Goal: Task Accomplishment & Management: Complete application form

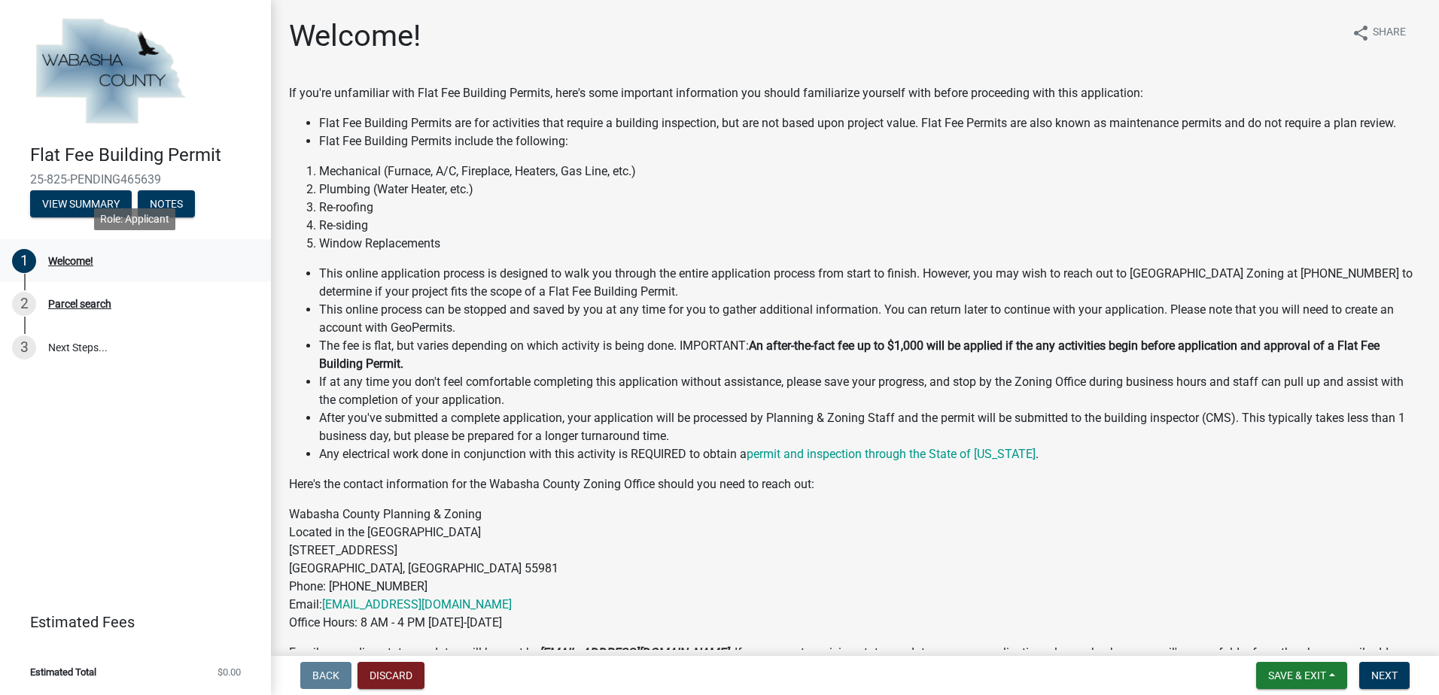
click at [68, 262] on div "Welcome!" at bounding box center [70, 261] width 45 height 11
click at [76, 299] on div "Parcel search" at bounding box center [79, 304] width 63 height 11
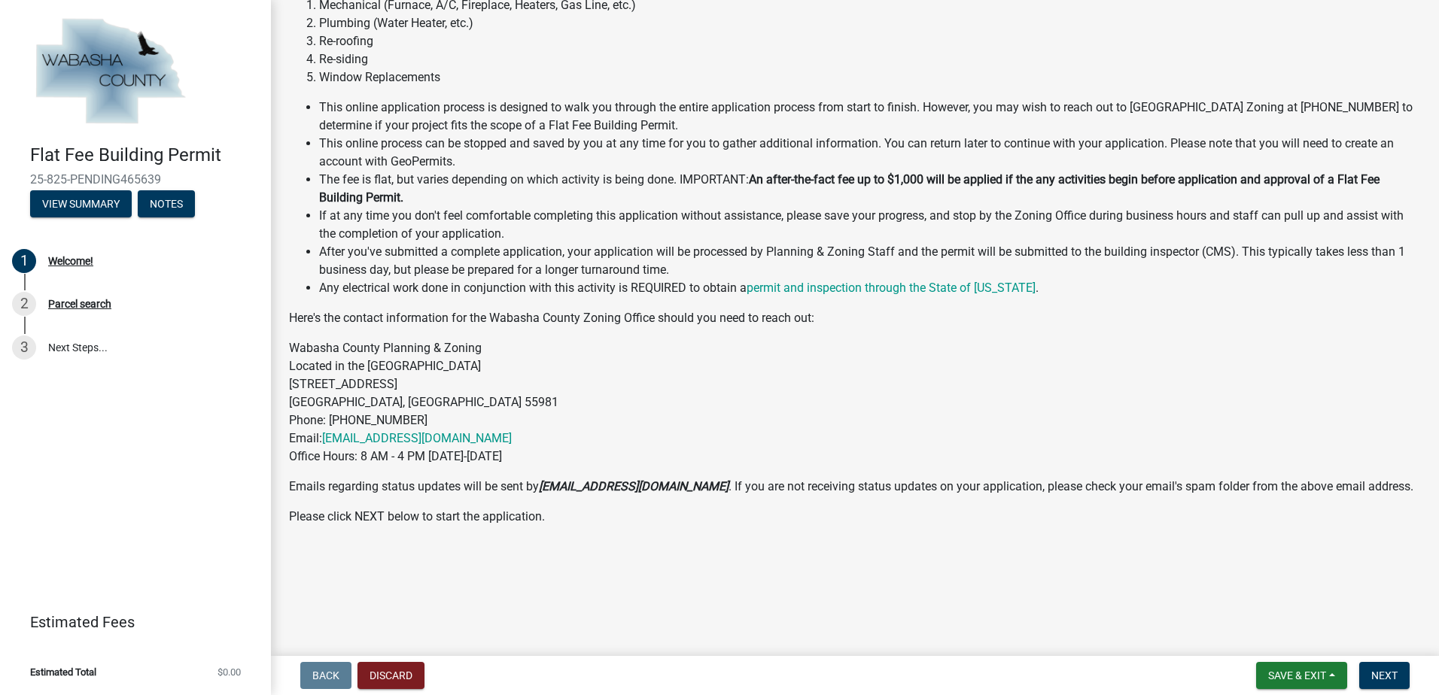
scroll to position [173, 0]
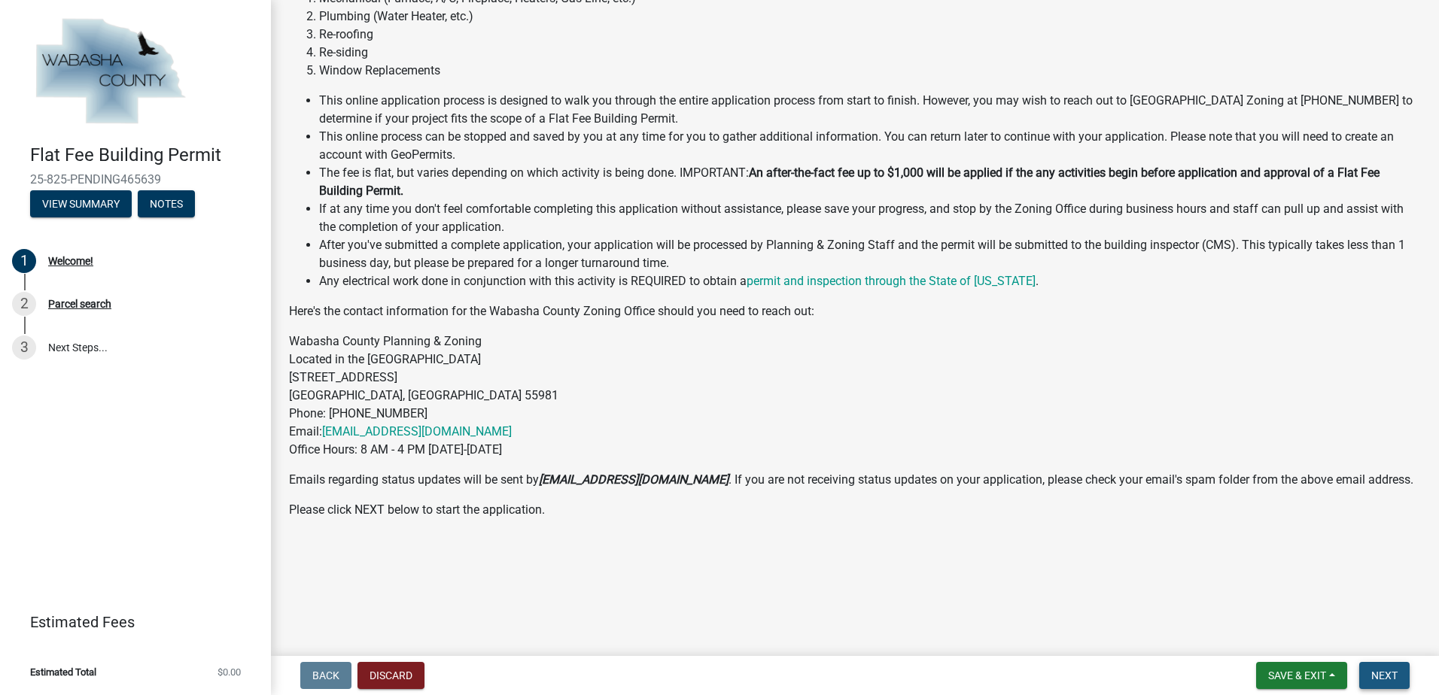
click at [1379, 670] on span "Next" at bounding box center [1384, 676] width 26 height 12
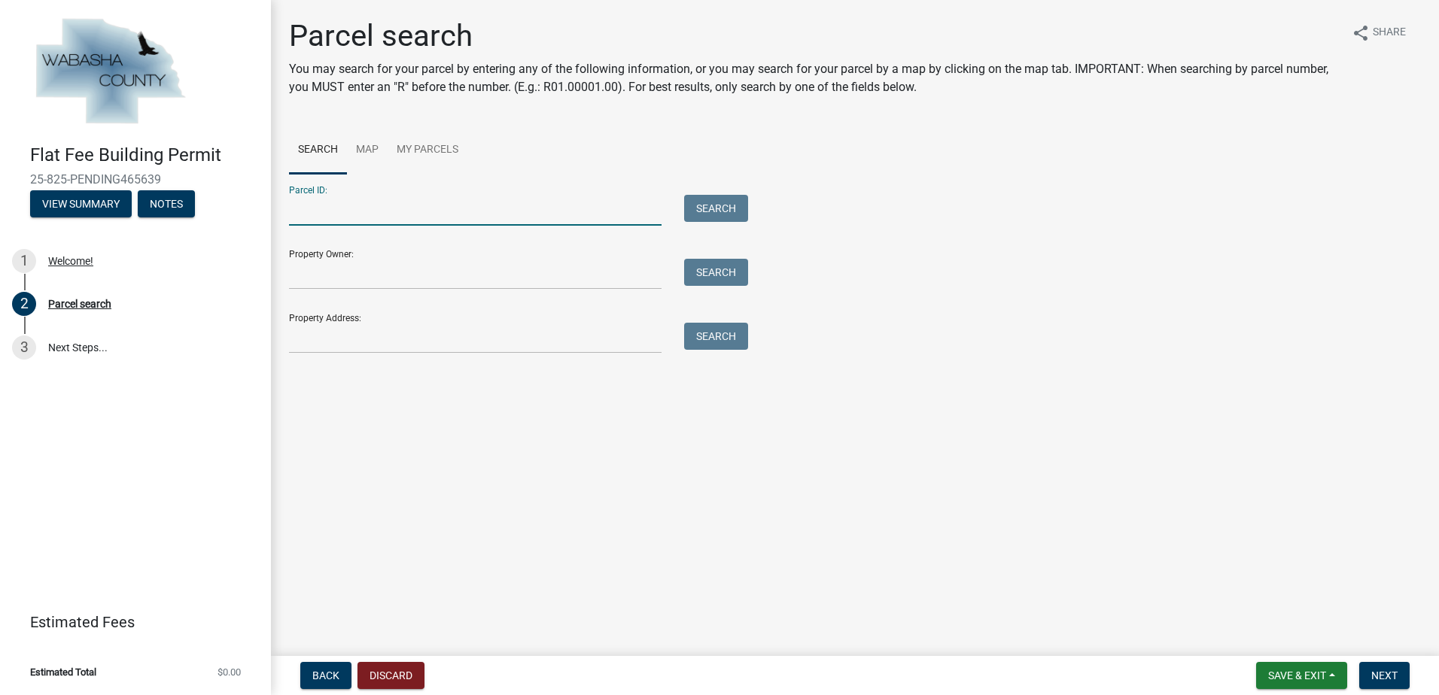
click at [310, 206] on input "Parcel ID:" at bounding box center [475, 210] width 373 height 31
click at [367, 151] on link "Map" at bounding box center [367, 150] width 41 height 48
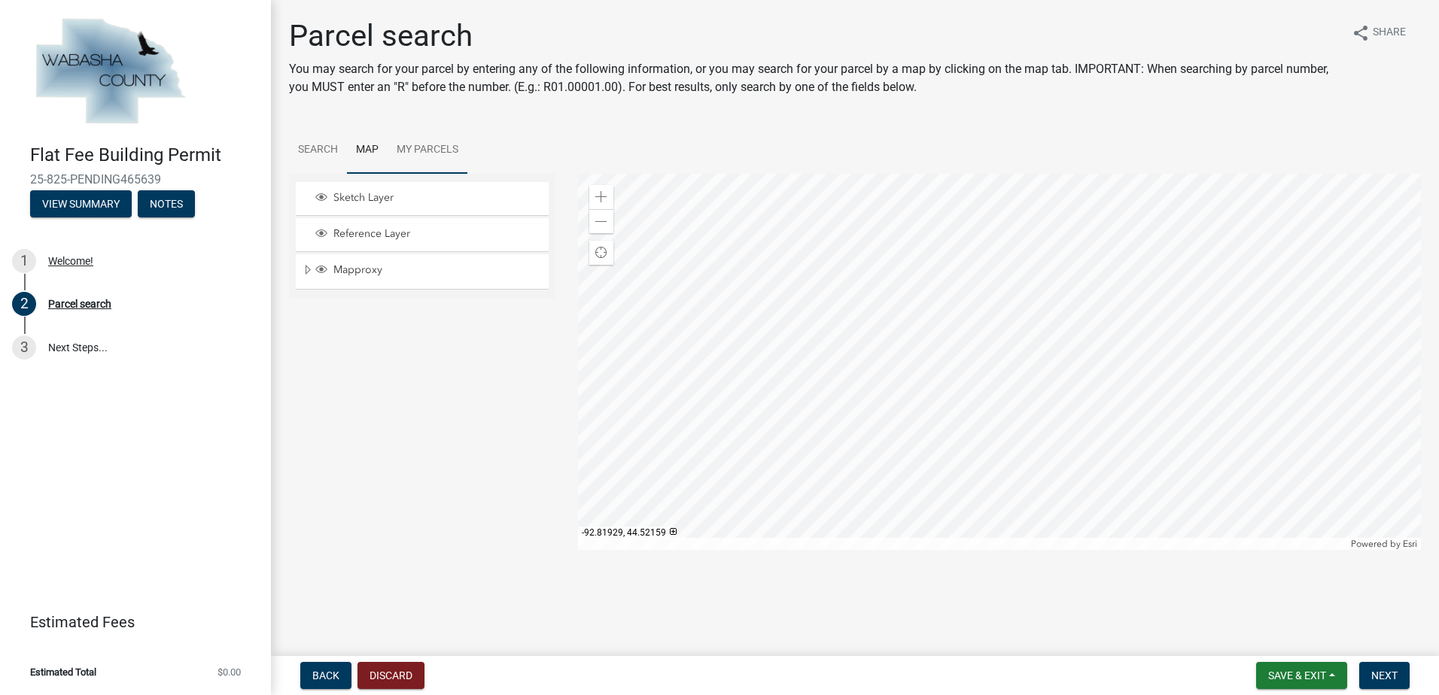
click at [433, 142] on link "My Parcels" at bounding box center [428, 150] width 80 height 48
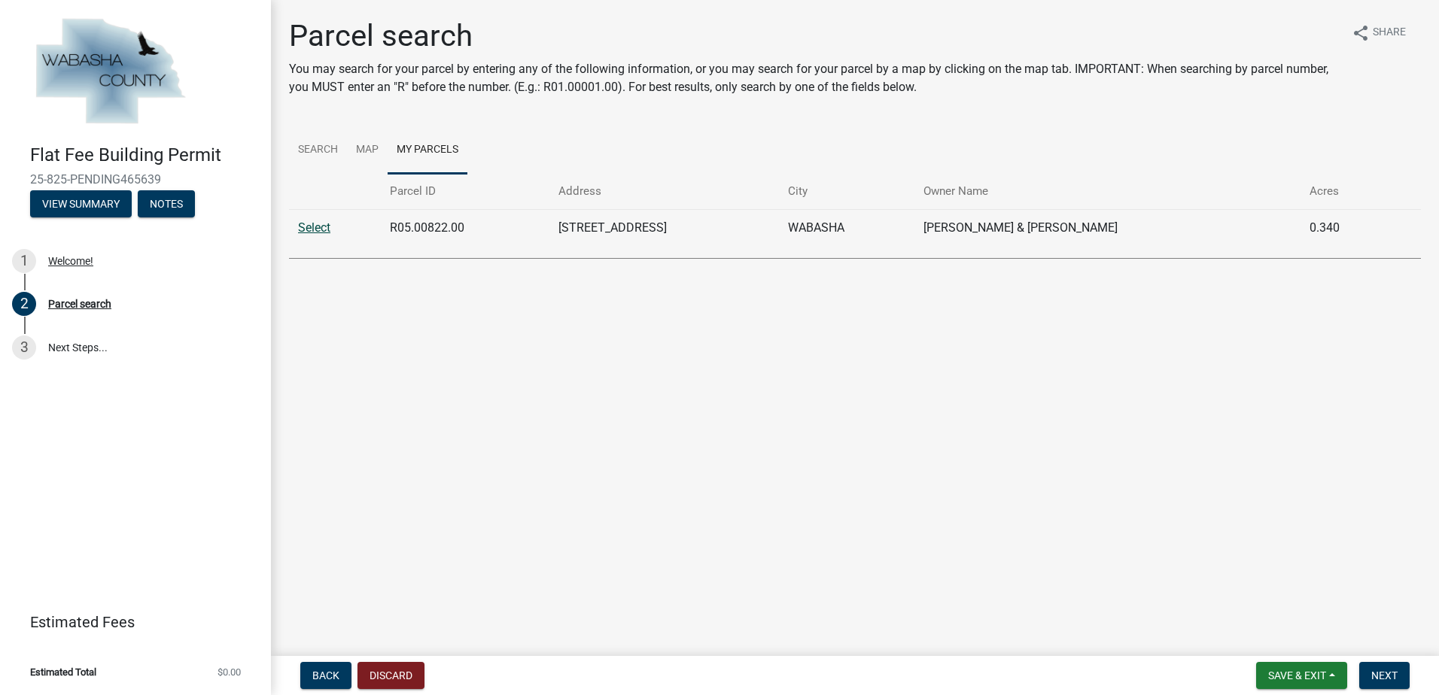
click at [318, 225] on link "Select" at bounding box center [314, 228] width 32 height 14
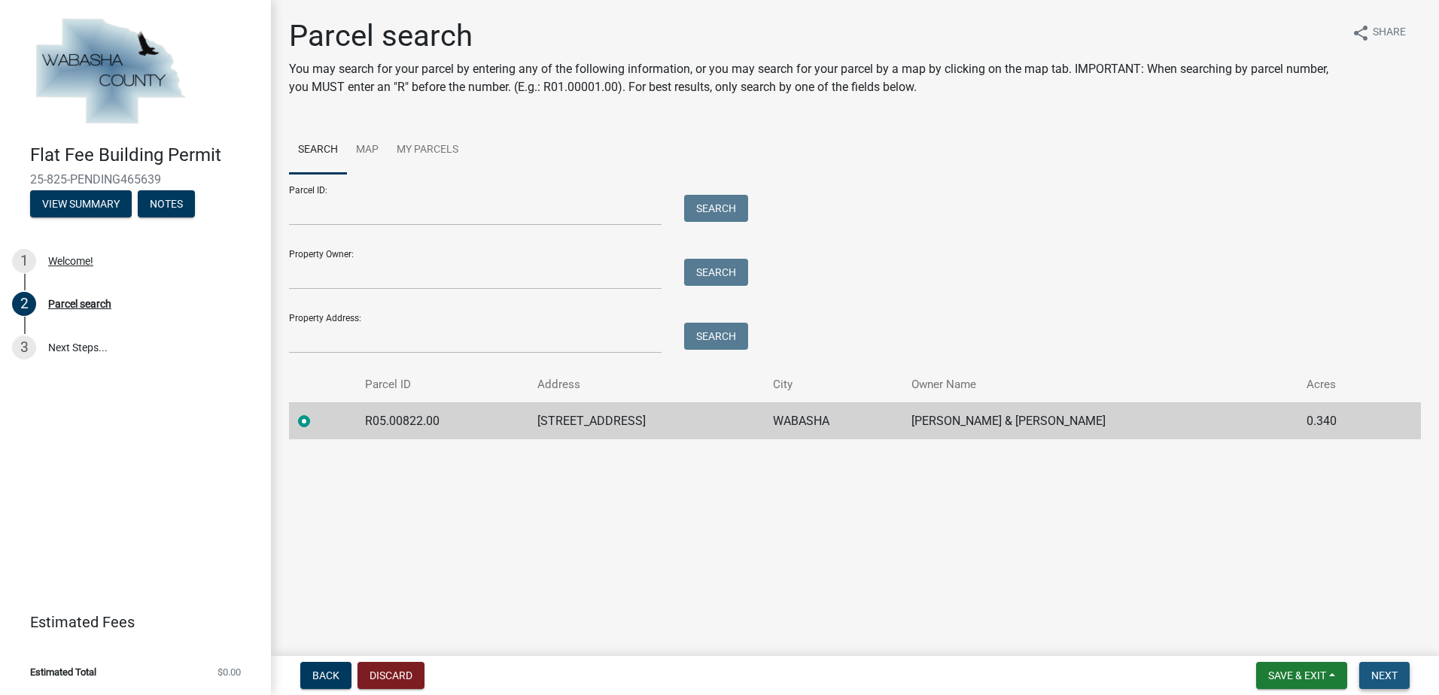
click at [1393, 672] on span "Next" at bounding box center [1384, 676] width 26 height 12
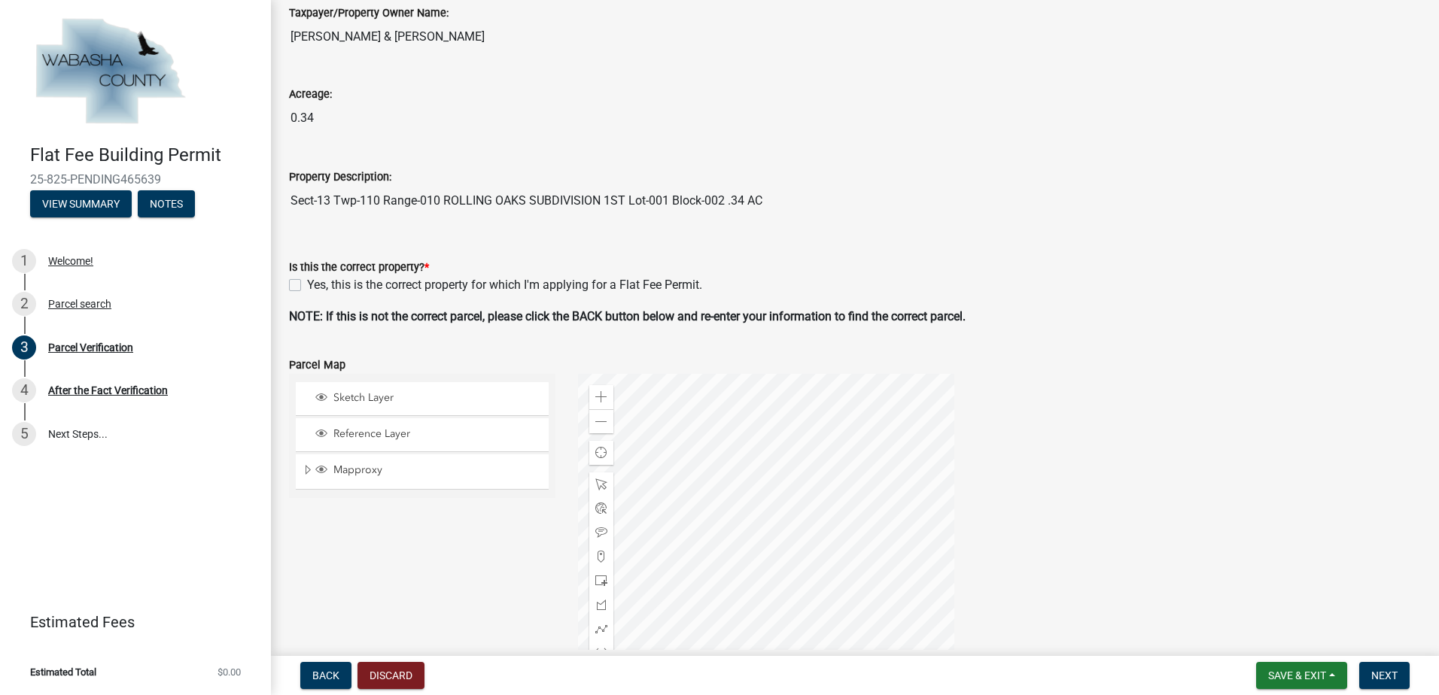
scroll to position [151, 0]
click at [307, 285] on label "Yes, this is the correct property for which I'm applying for a Flat Fee Permit." at bounding box center [504, 284] width 395 height 18
click at [307, 285] on input "Yes, this is the correct property for which I'm applying for a Flat Fee Permit." at bounding box center [312, 280] width 10 height 10
checkbox input "true"
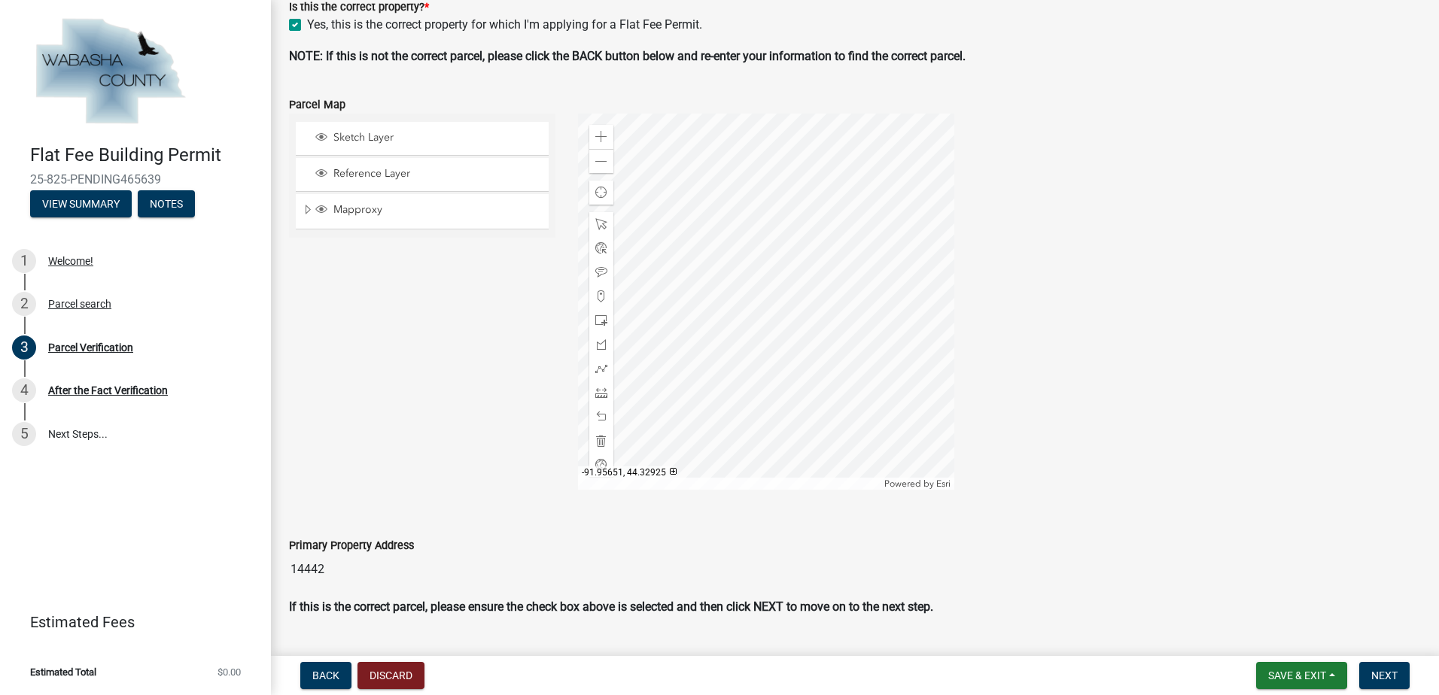
scroll to position [447, 0]
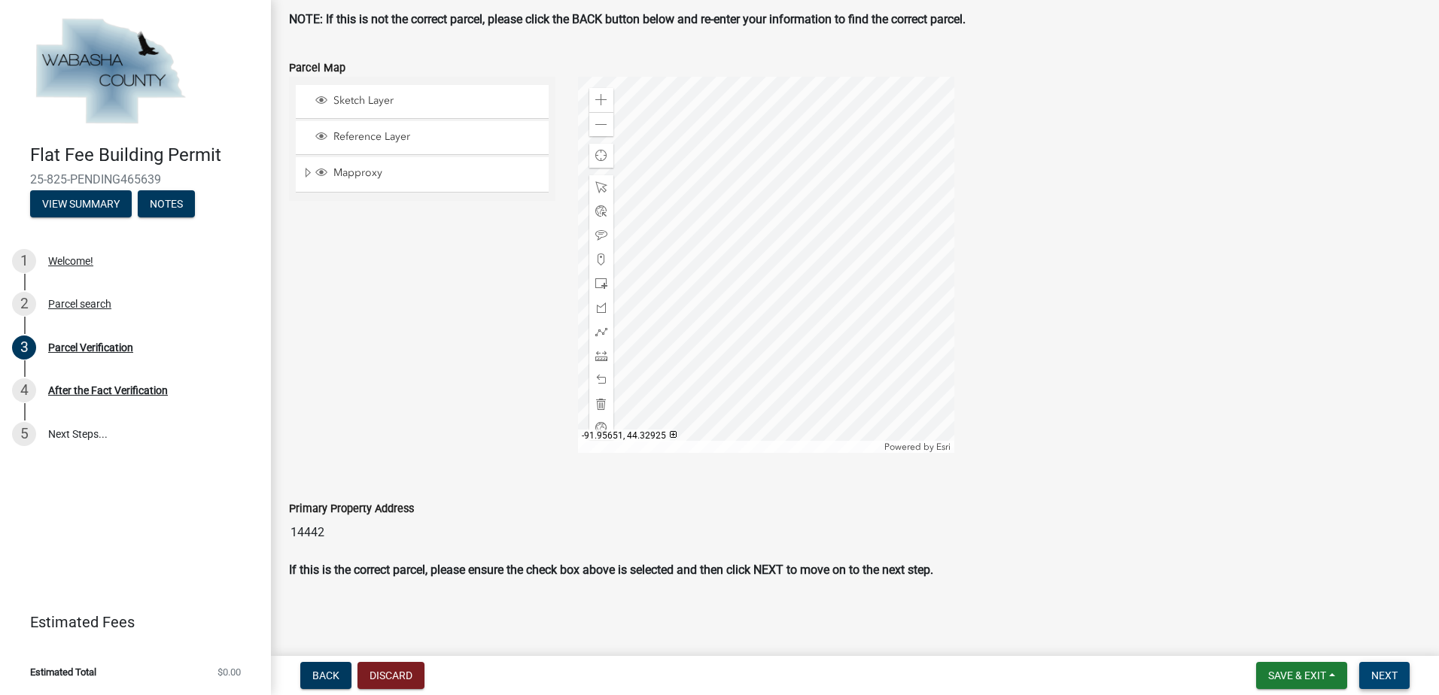
click at [1380, 677] on span "Next" at bounding box center [1384, 676] width 26 height 12
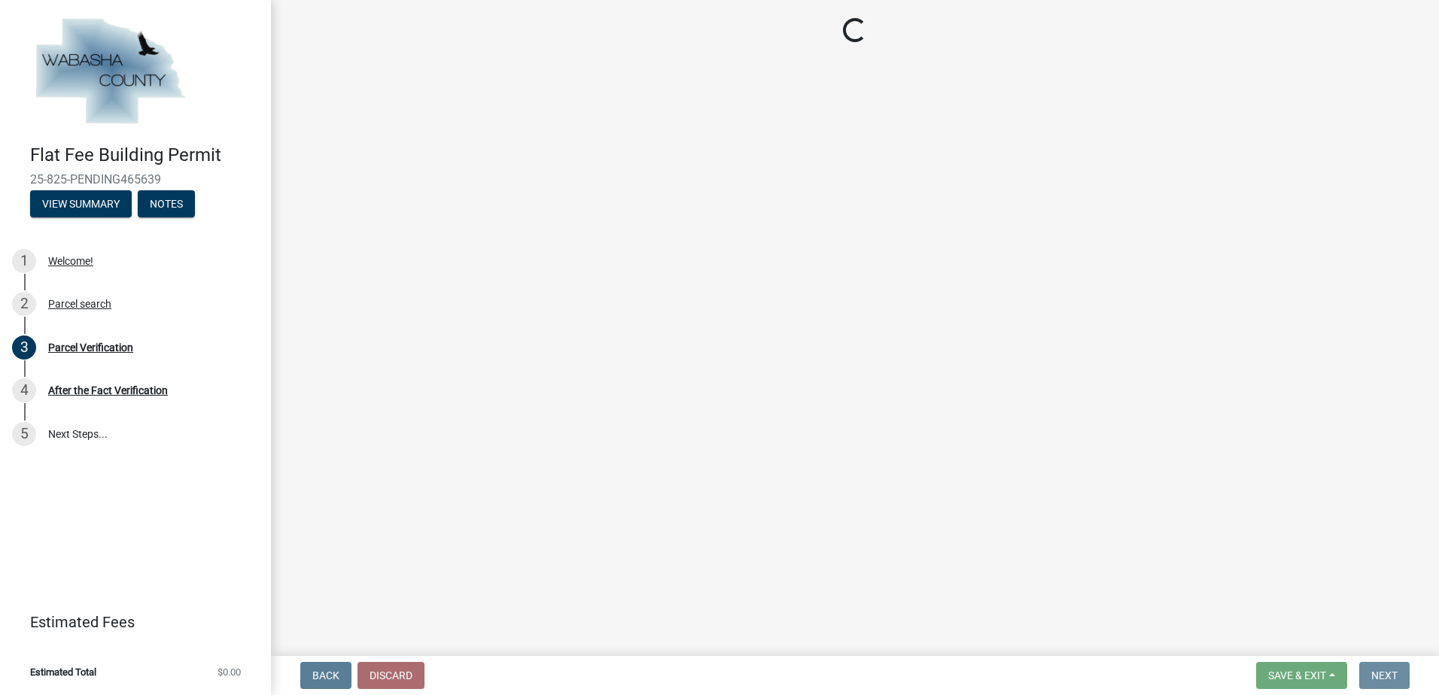
scroll to position [0, 0]
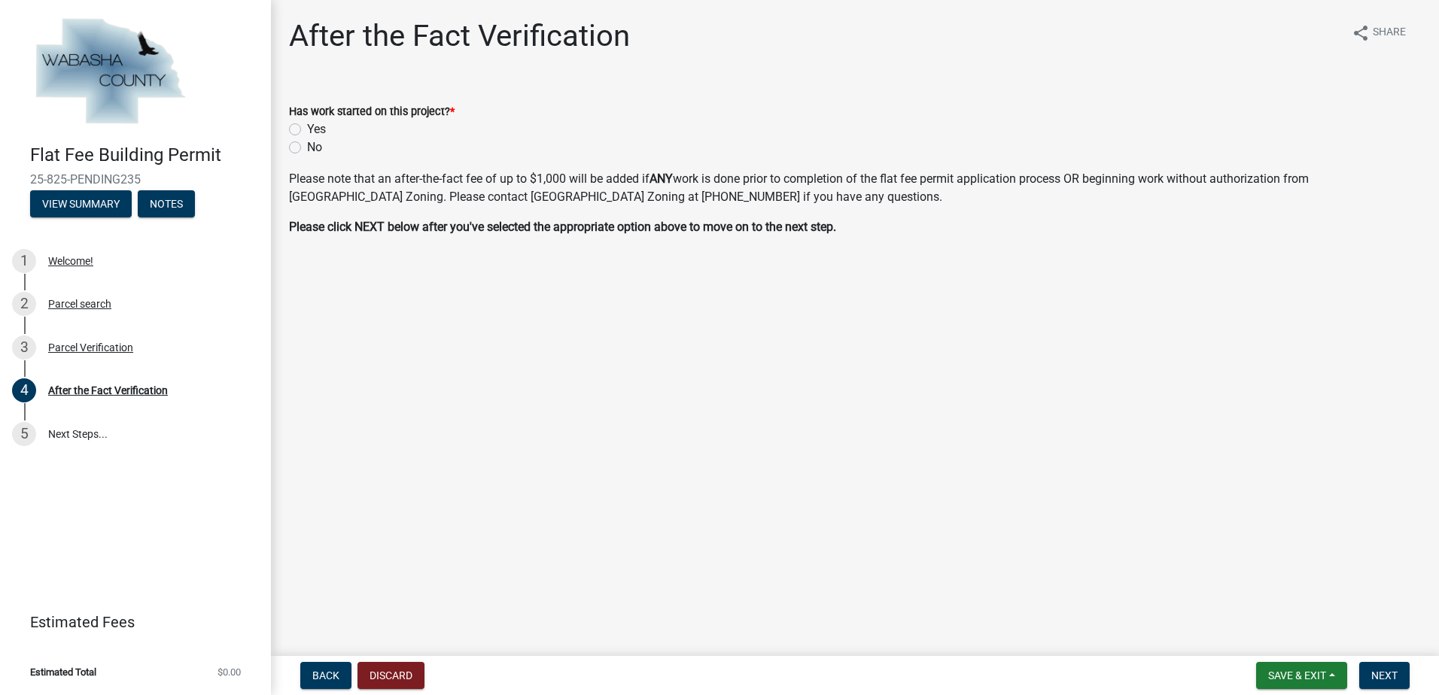
click at [307, 145] on label "No" at bounding box center [314, 147] width 15 height 18
click at [307, 145] on input "No" at bounding box center [312, 143] width 10 height 10
radio input "true"
click at [1390, 676] on span "Next" at bounding box center [1384, 676] width 26 height 12
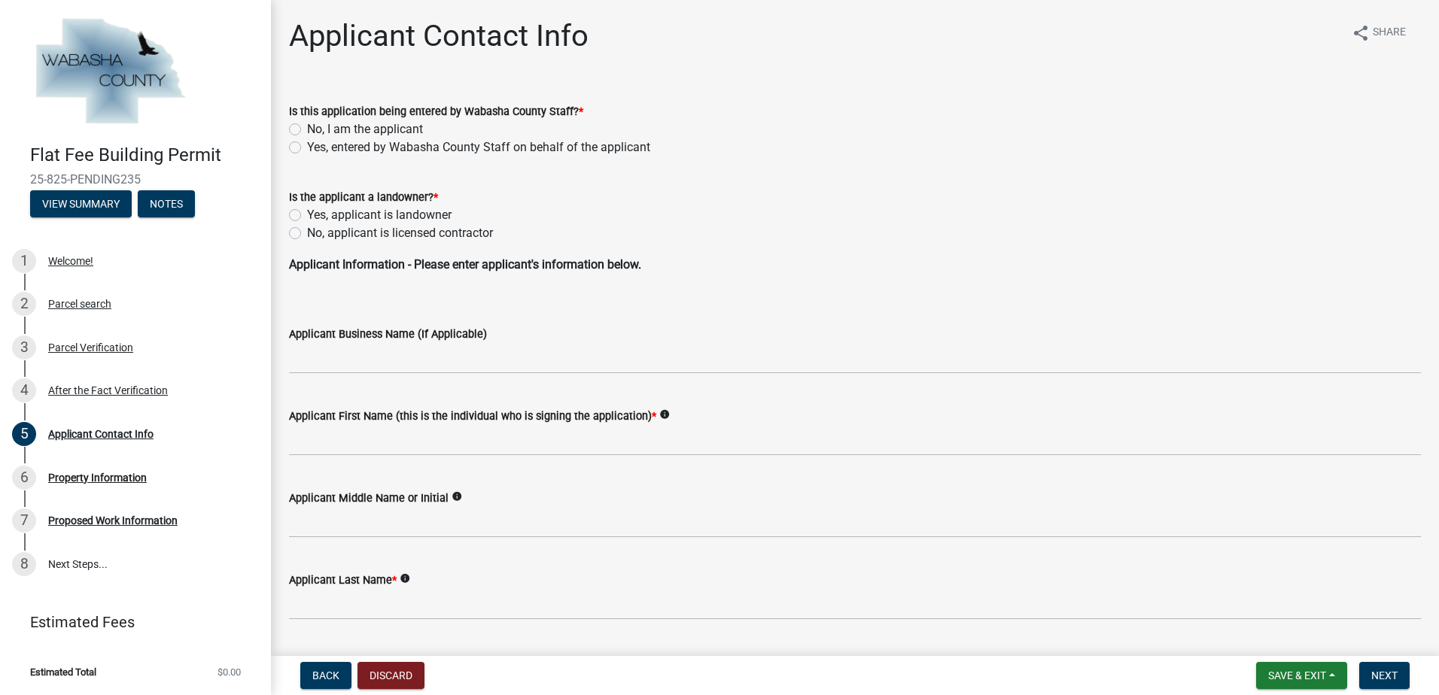
click at [307, 132] on label "No, I am the applicant" at bounding box center [365, 129] width 116 height 18
click at [307, 130] on input "No, I am the applicant" at bounding box center [312, 125] width 10 height 10
radio input "true"
click at [307, 217] on label "Yes, applicant is landowner" at bounding box center [379, 215] width 145 height 18
click at [307, 216] on input "Yes, applicant is landowner" at bounding box center [312, 211] width 10 height 10
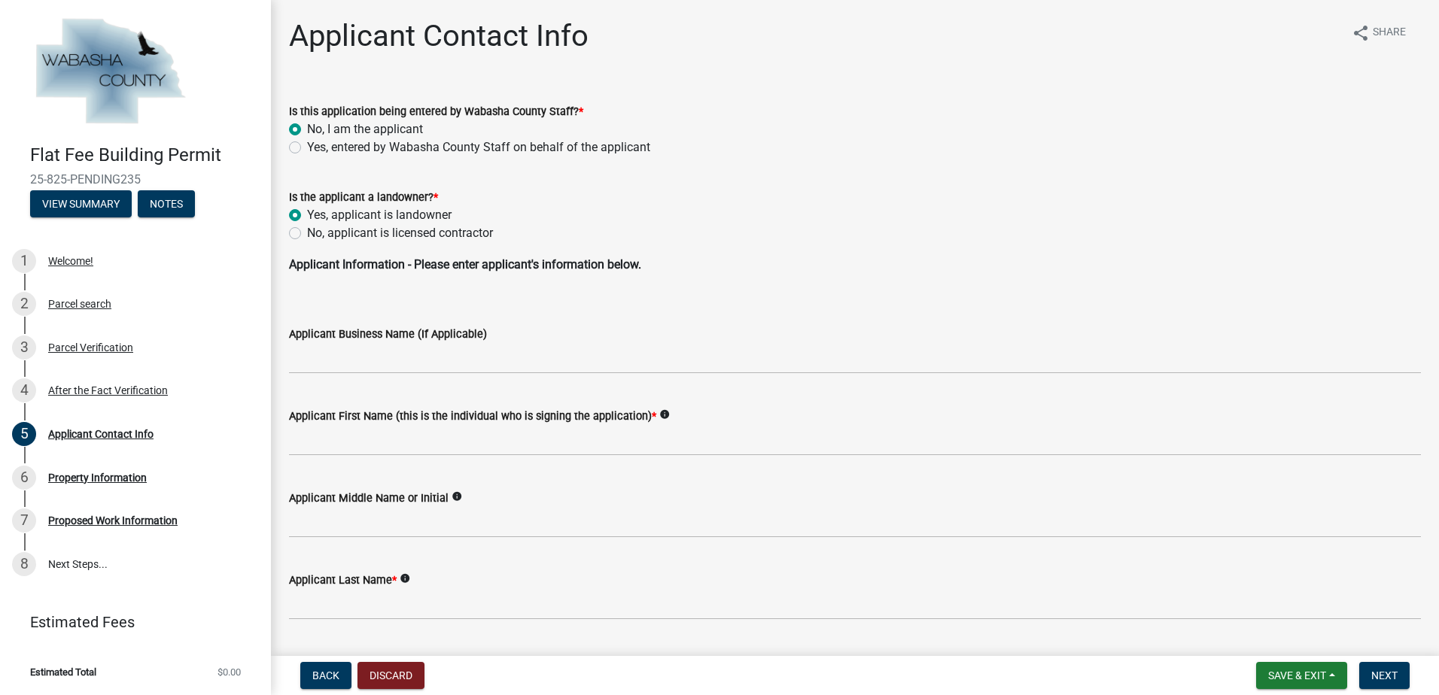
radio input "true"
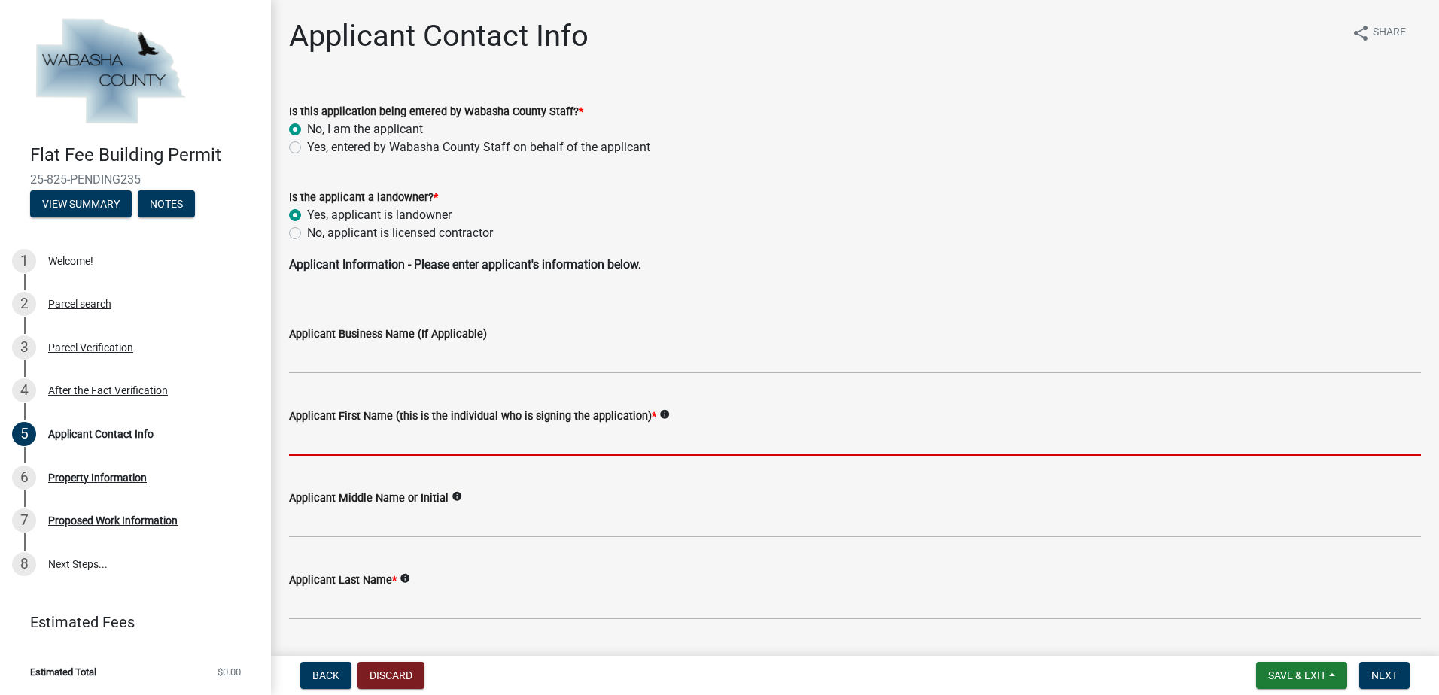
click at [455, 443] on input "Applicant First Name (this is the individual who is signing the application) *" at bounding box center [855, 440] width 1132 height 31
type input "Robert"
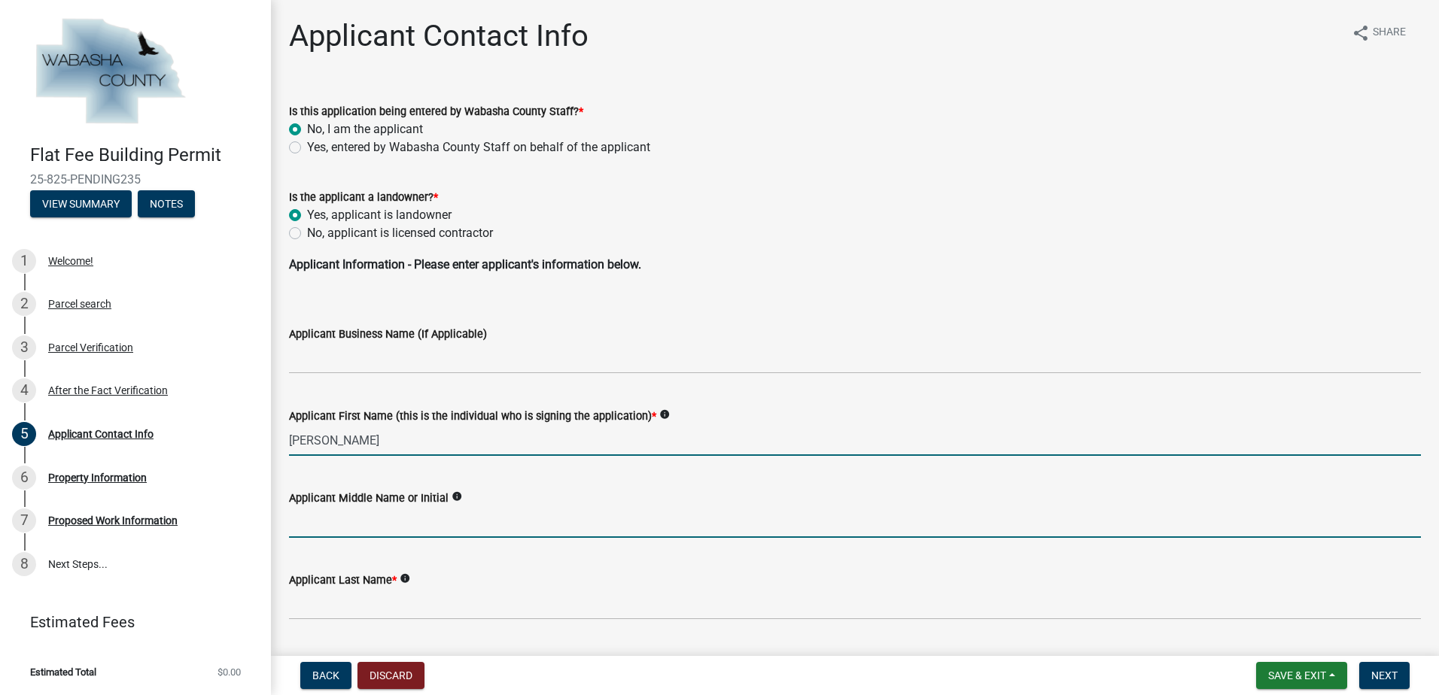
type input "Bruce"
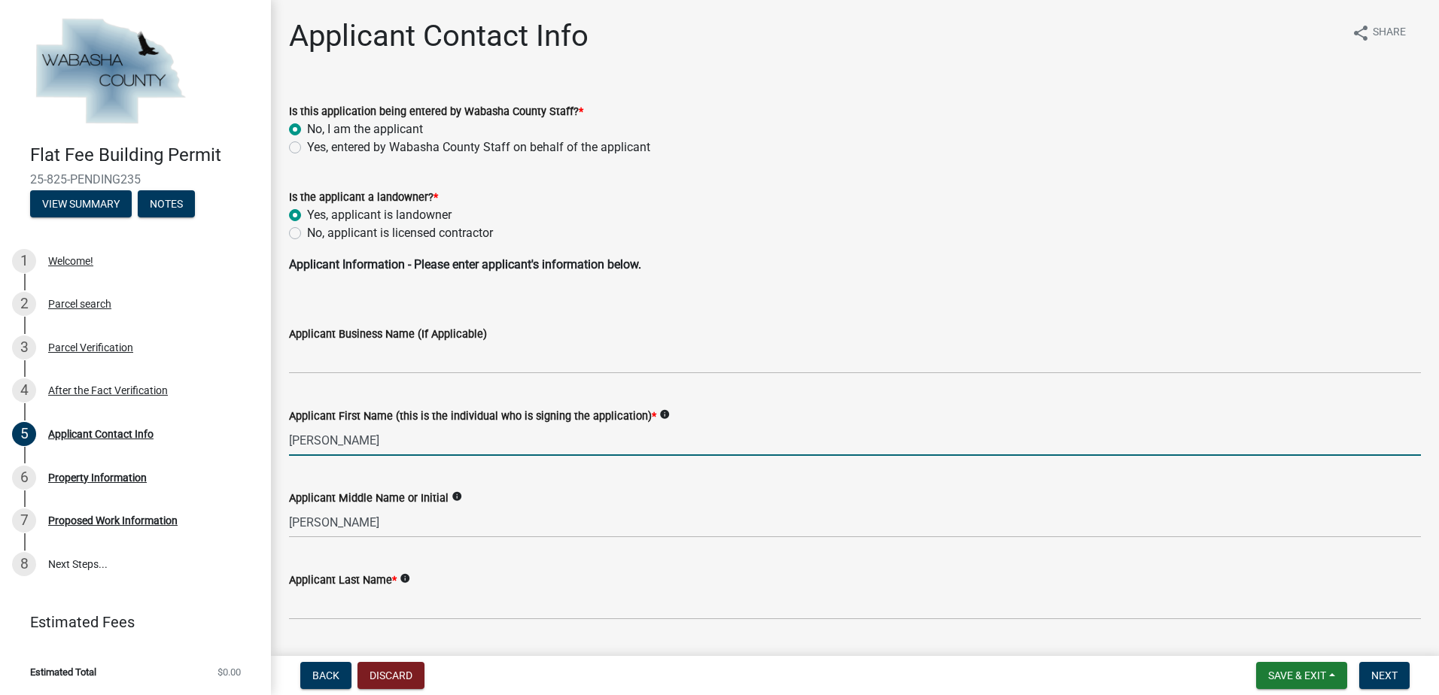
type input "Wilson"
type input "14442 659th St"
type input "WABASHA"
type input "55981"
type input "612-805-5589"
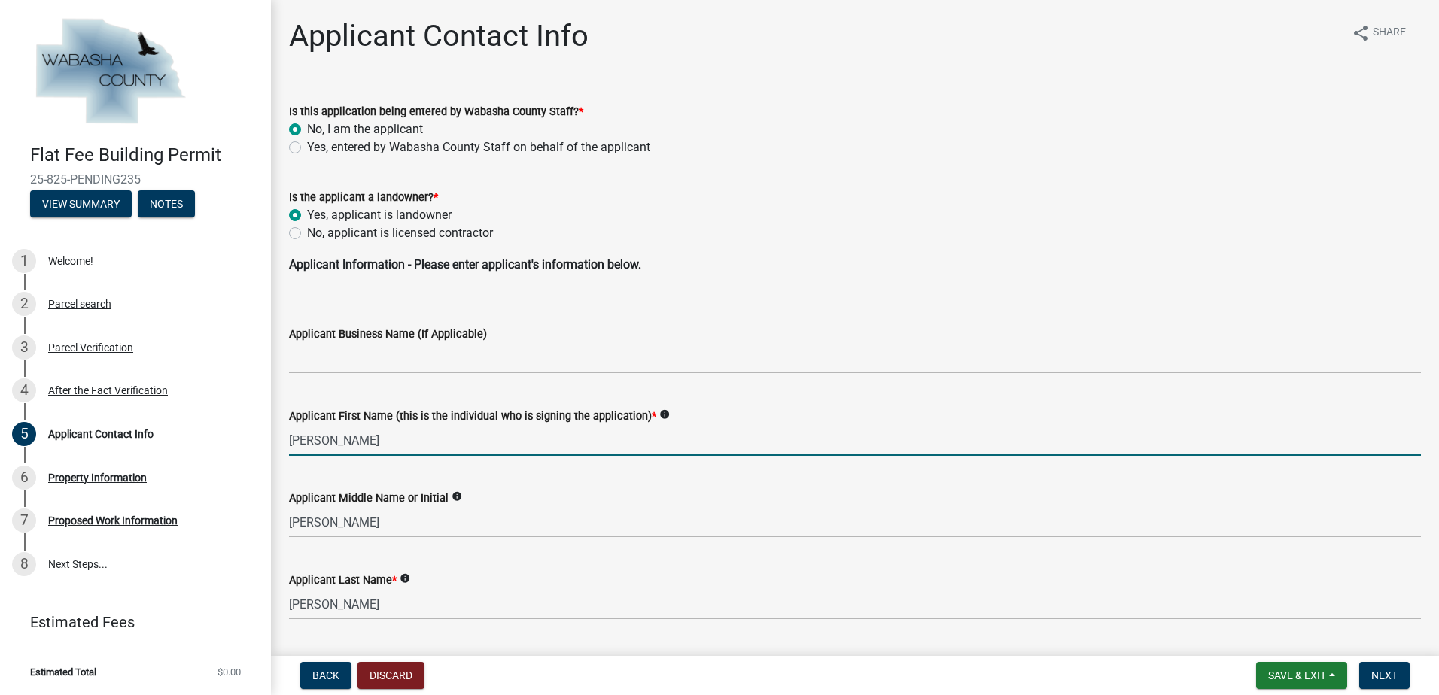
type input "robbbbwilson@gmail.com"
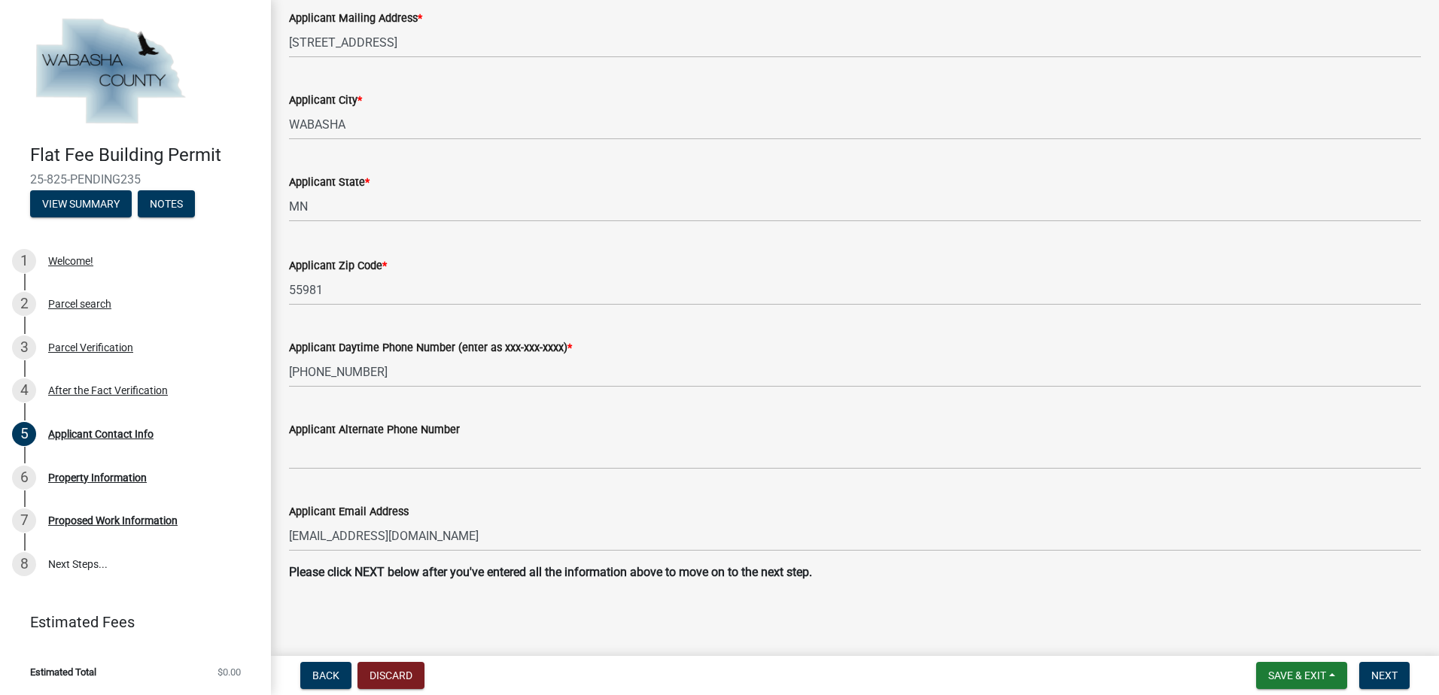
scroll to position [729, 0]
click at [1383, 671] on span "Next" at bounding box center [1384, 676] width 26 height 12
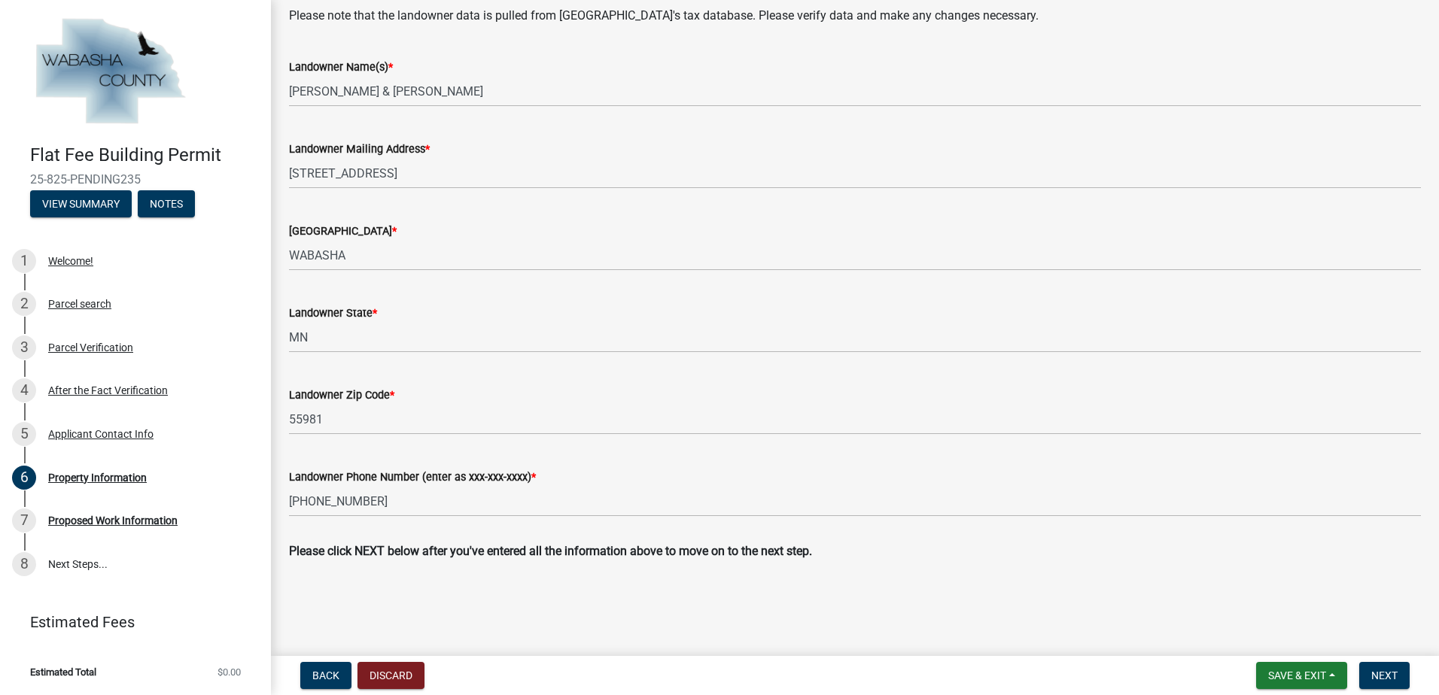
scroll to position [510, 0]
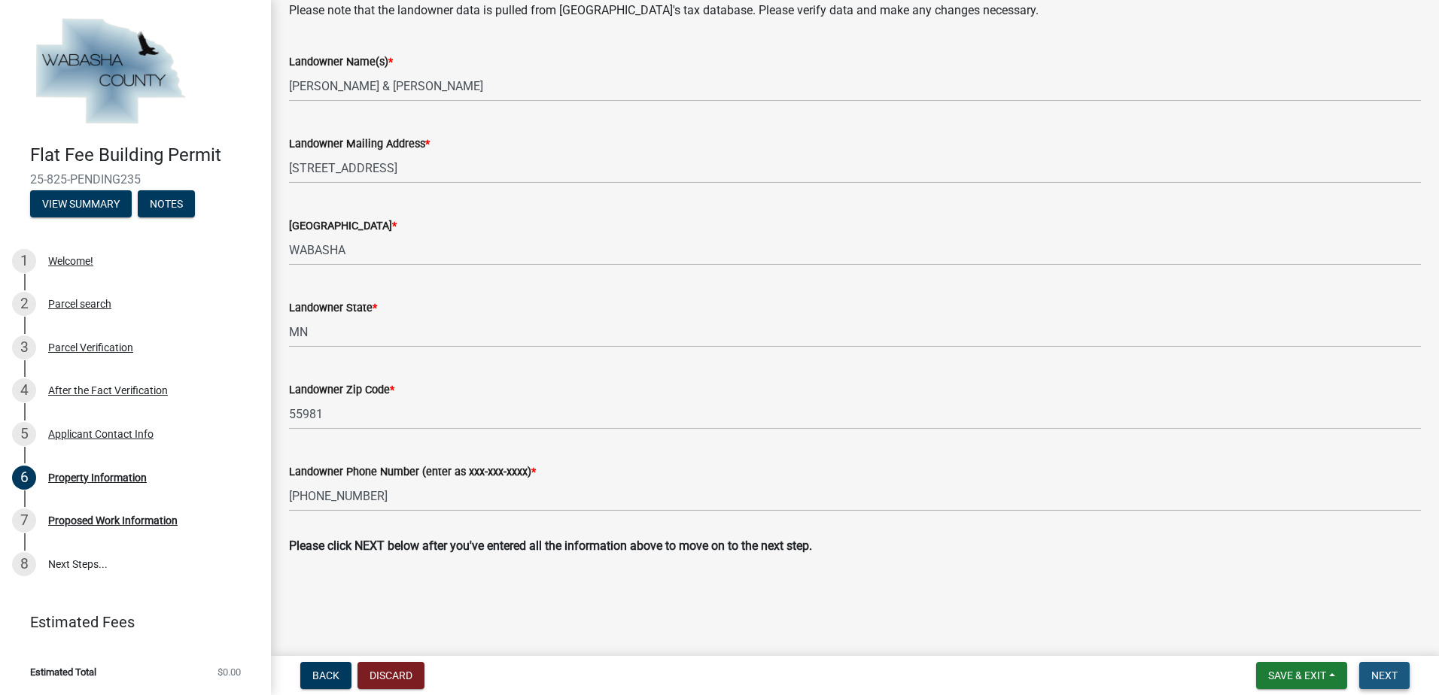
click at [1382, 680] on span "Next" at bounding box center [1384, 676] width 26 height 12
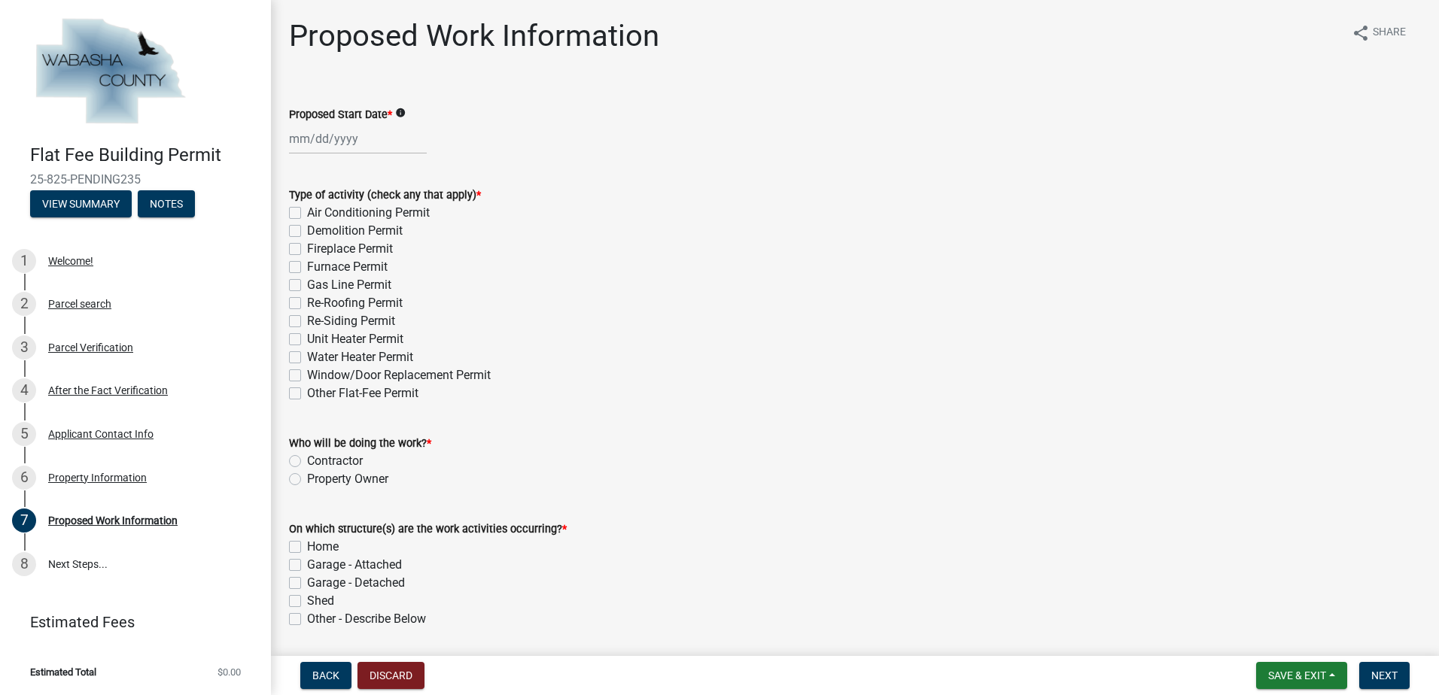
select select "8"
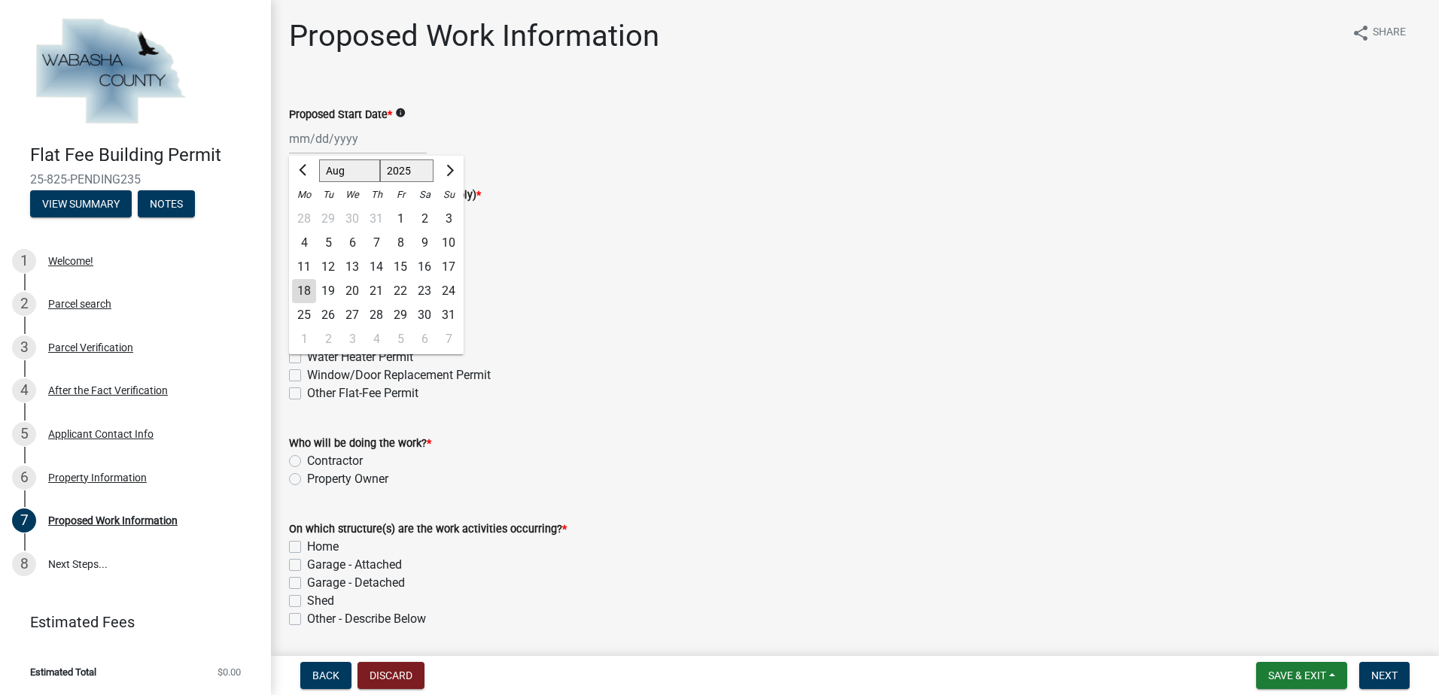
click at [328, 137] on div "Feb Mar Apr May Jun Jul Aug Sep Oct Nov Dec 2025 2026 Mo Tu We Th Fr Sa Su 28 2…" at bounding box center [358, 138] width 138 height 31
click at [424, 292] on div "23" at bounding box center [424, 291] width 24 height 24
type input "08/23/2025"
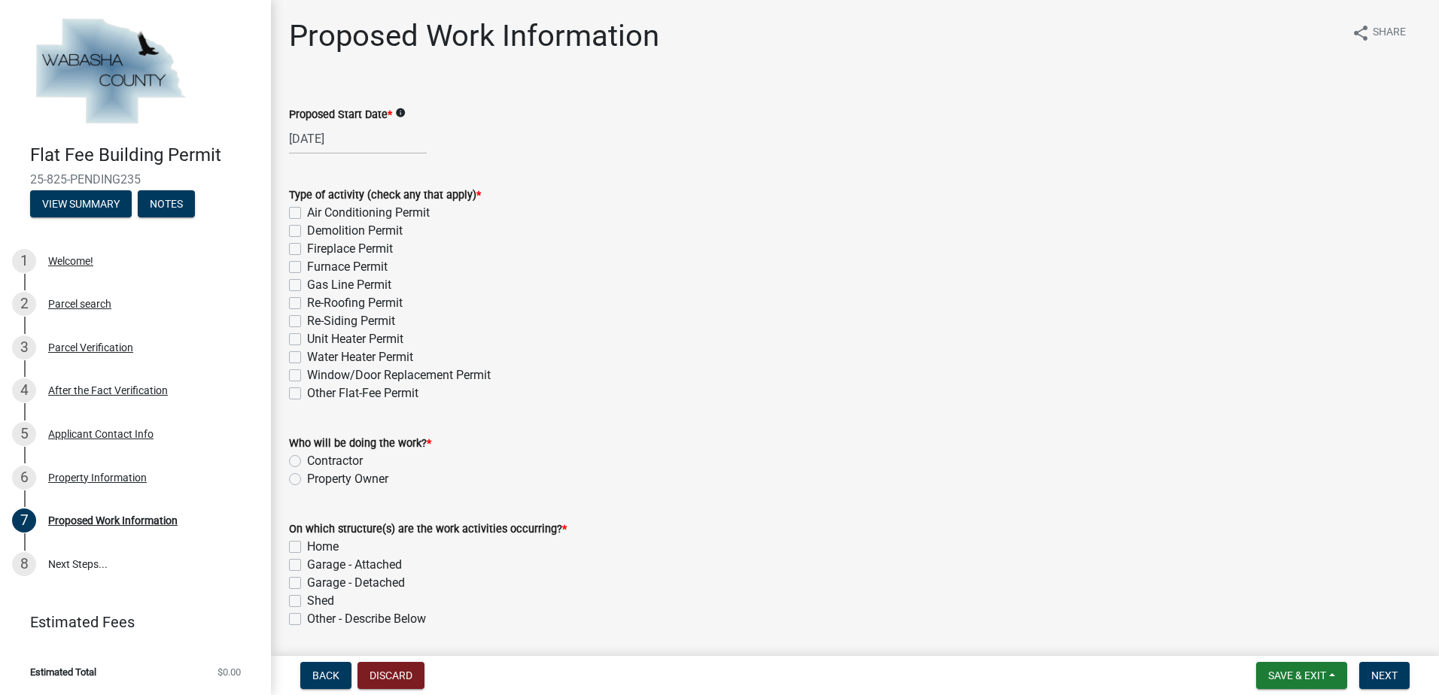
click at [307, 299] on label "Re-Roofing Permit" at bounding box center [355, 303] width 96 height 18
click at [307, 299] on input "Re-Roofing Permit" at bounding box center [312, 299] width 10 height 10
checkbox input "true"
checkbox input "false"
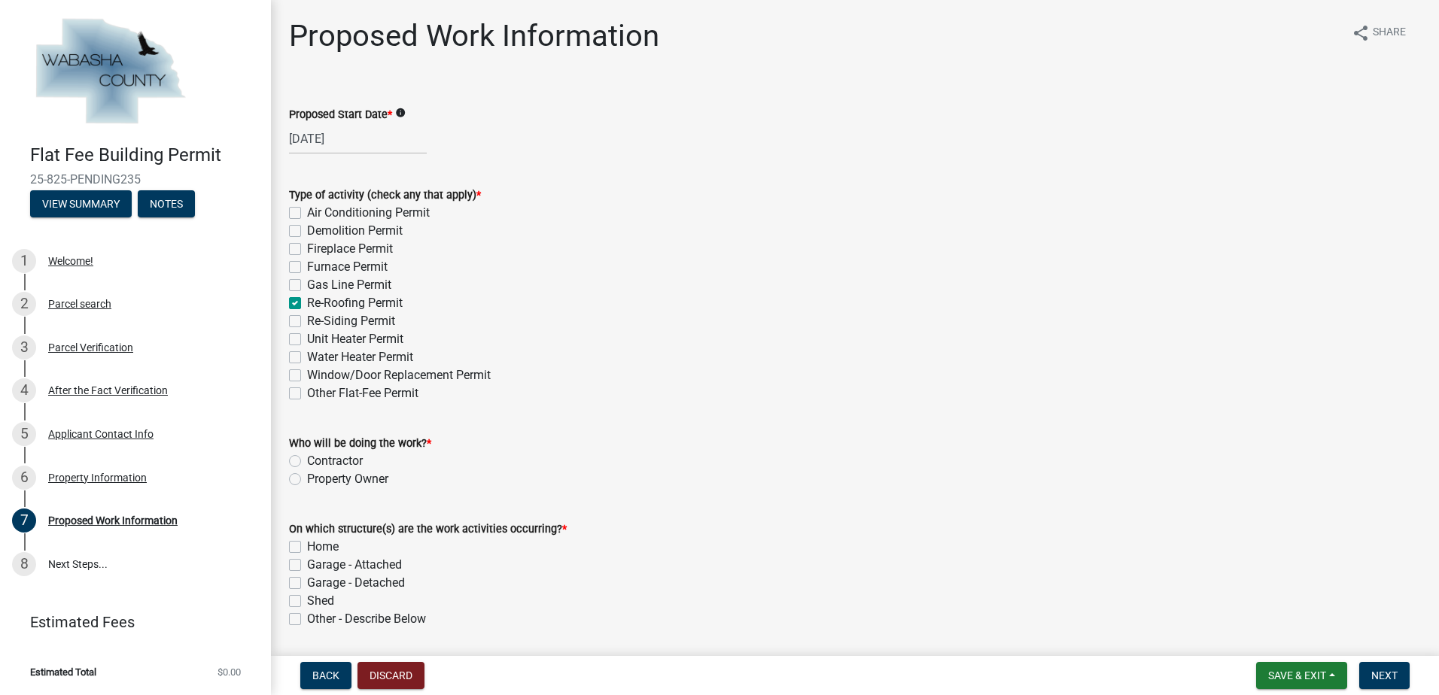
checkbox input "false"
checkbox input "true"
checkbox input "false"
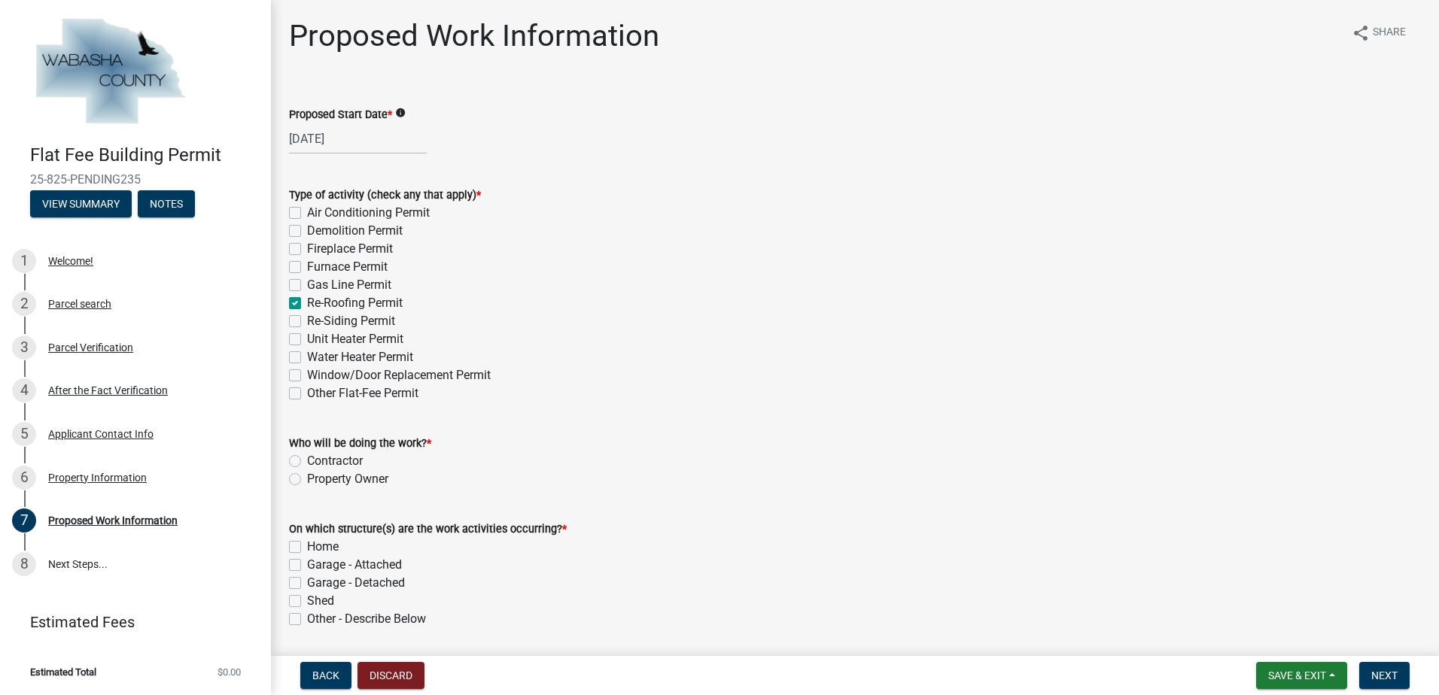
checkbox input "false"
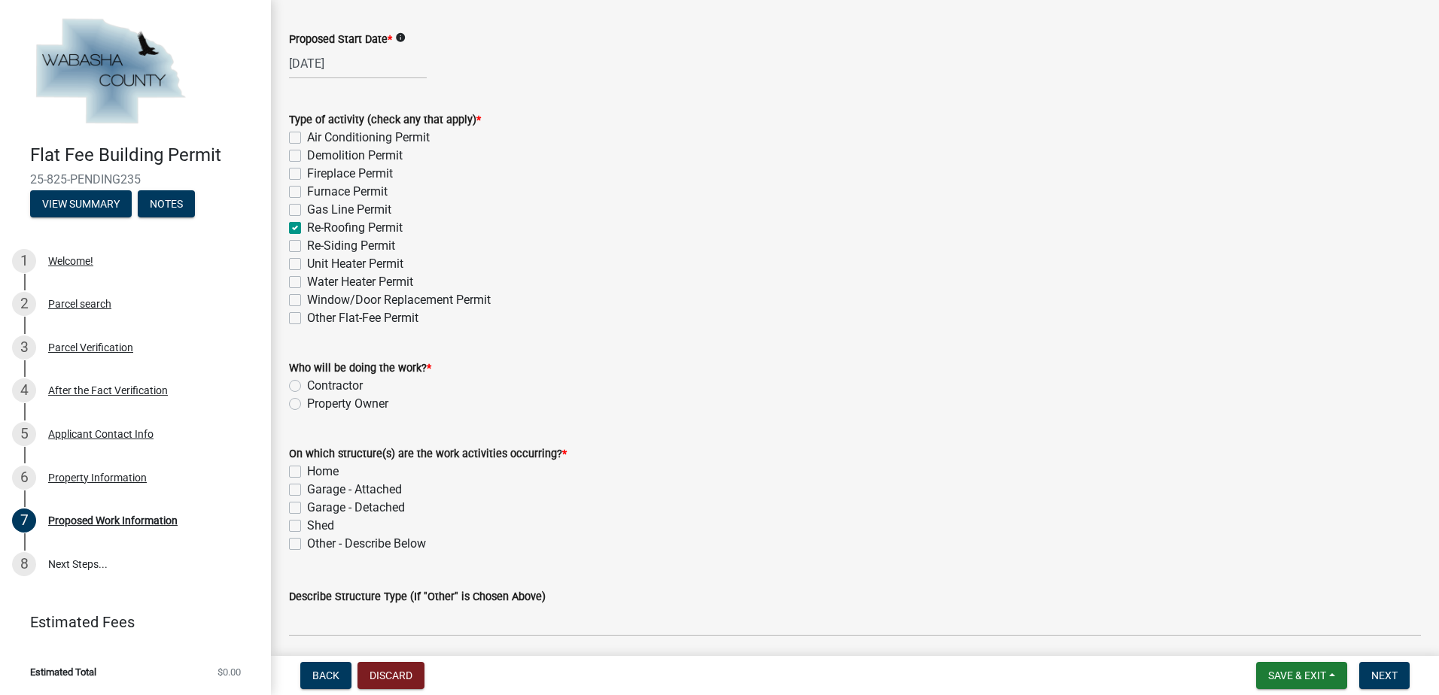
click at [307, 401] on label "Property Owner" at bounding box center [347, 404] width 81 height 18
click at [307, 401] on input "Property Owner" at bounding box center [312, 400] width 10 height 10
radio input "true"
click at [307, 473] on label "Home" at bounding box center [323, 472] width 32 height 18
click at [307, 473] on input "Home" at bounding box center [312, 468] width 10 height 10
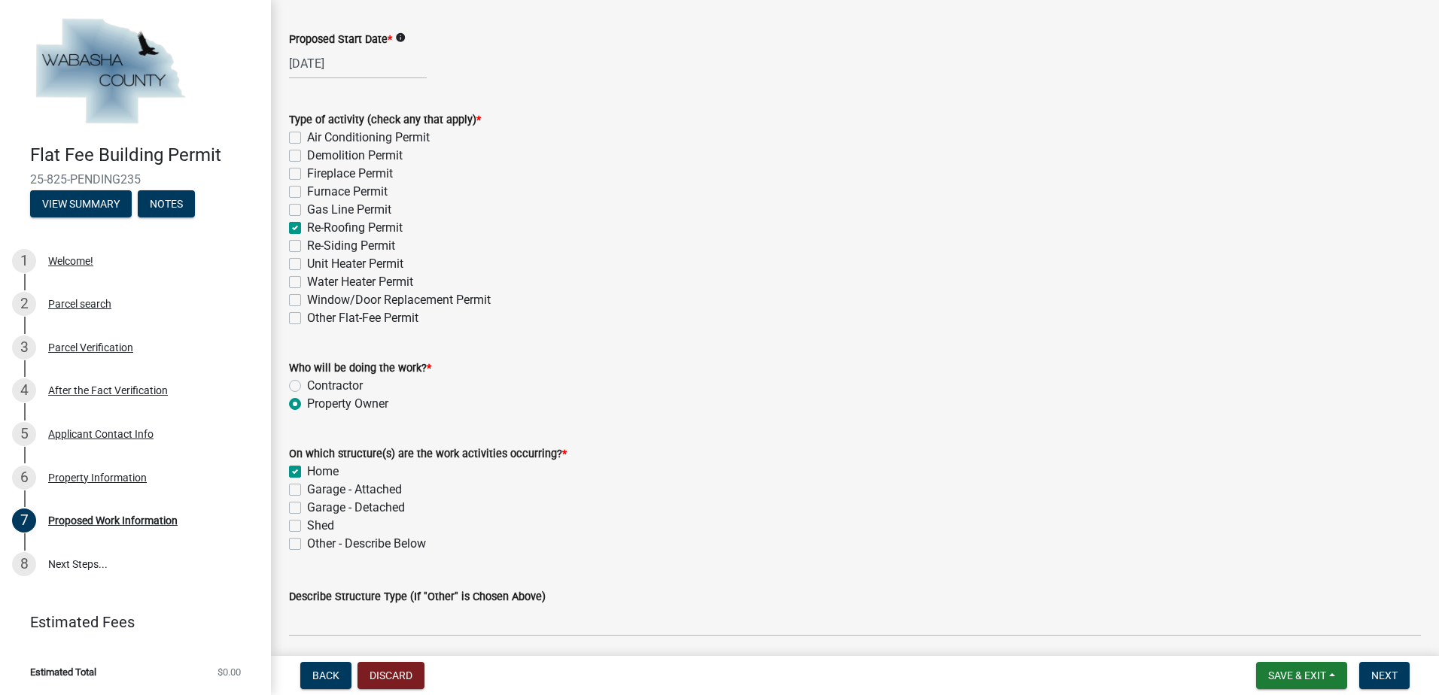
checkbox input "true"
checkbox input "false"
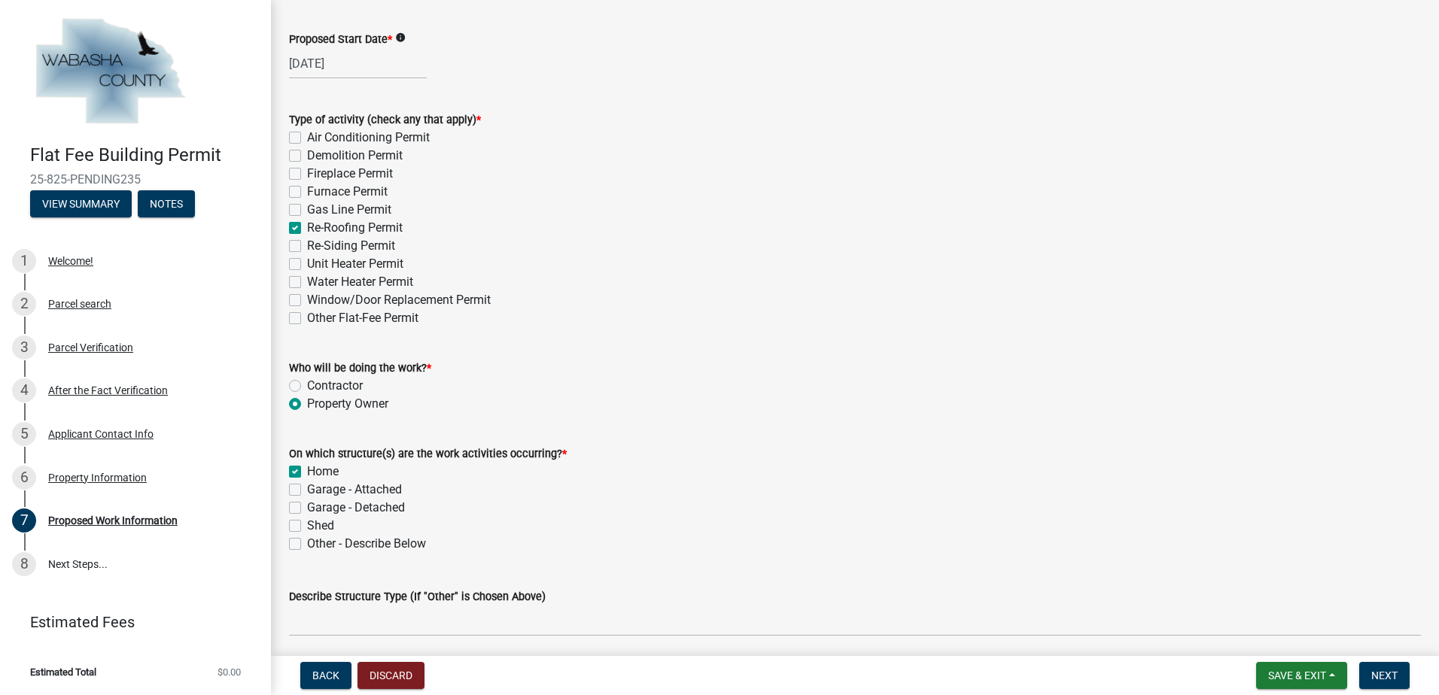
click at [307, 503] on label "Garage - Detached" at bounding box center [356, 508] width 98 height 18
click at [307, 503] on input "Garage - Detached" at bounding box center [312, 504] width 10 height 10
checkbox input "true"
checkbox input "false"
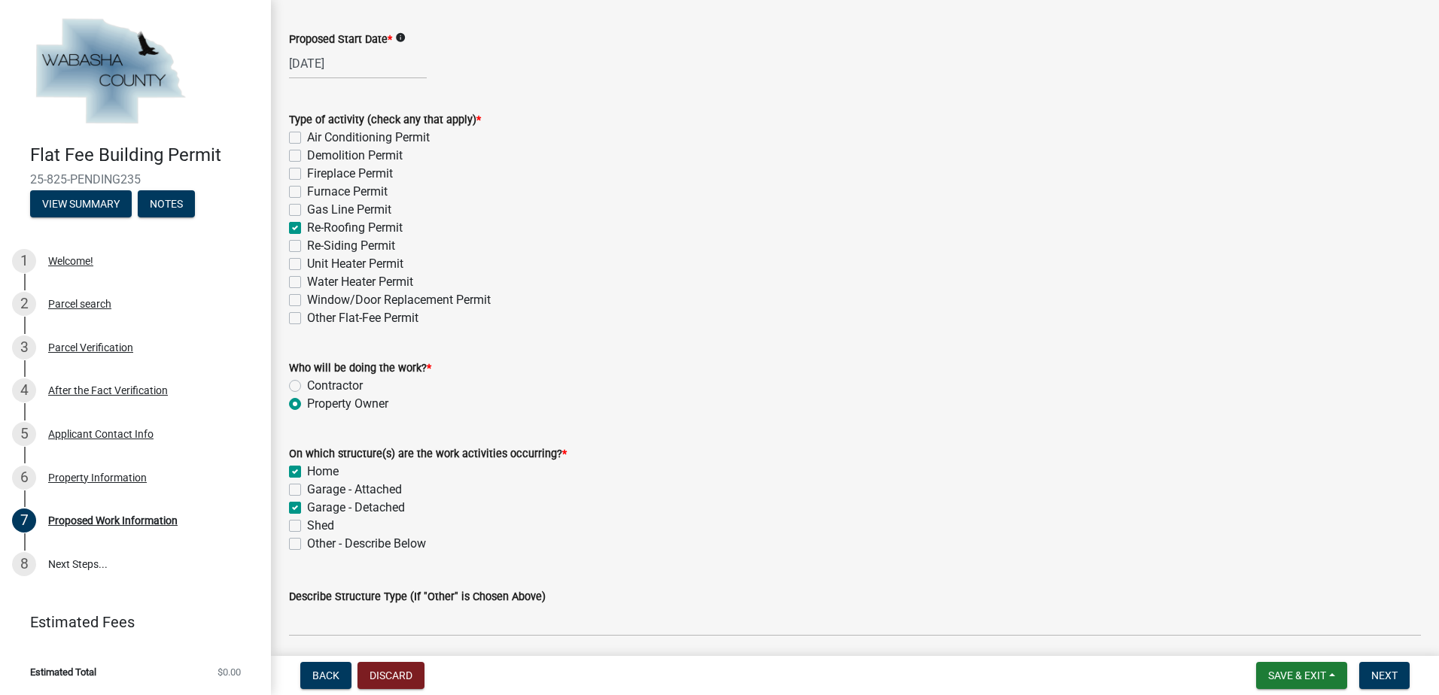
checkbox input "true"
checkbox input "false"
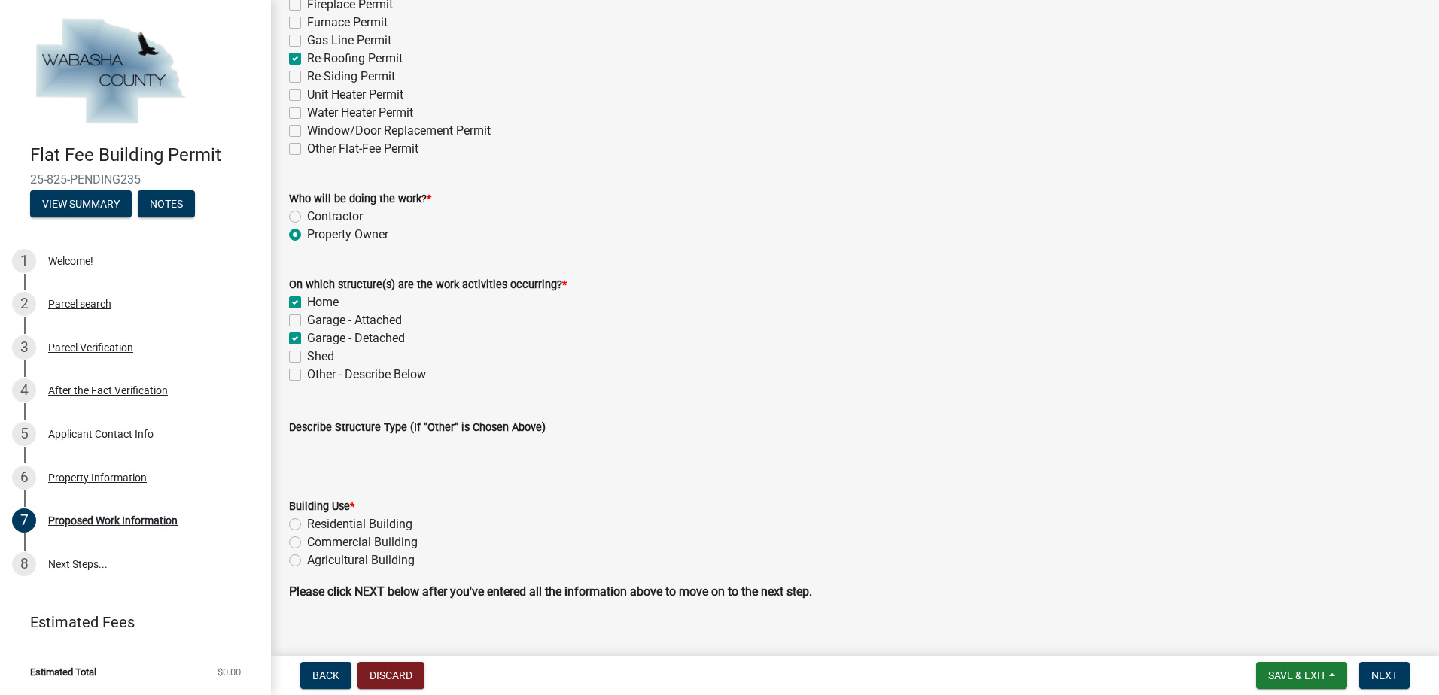
scroll to position [266, 0]
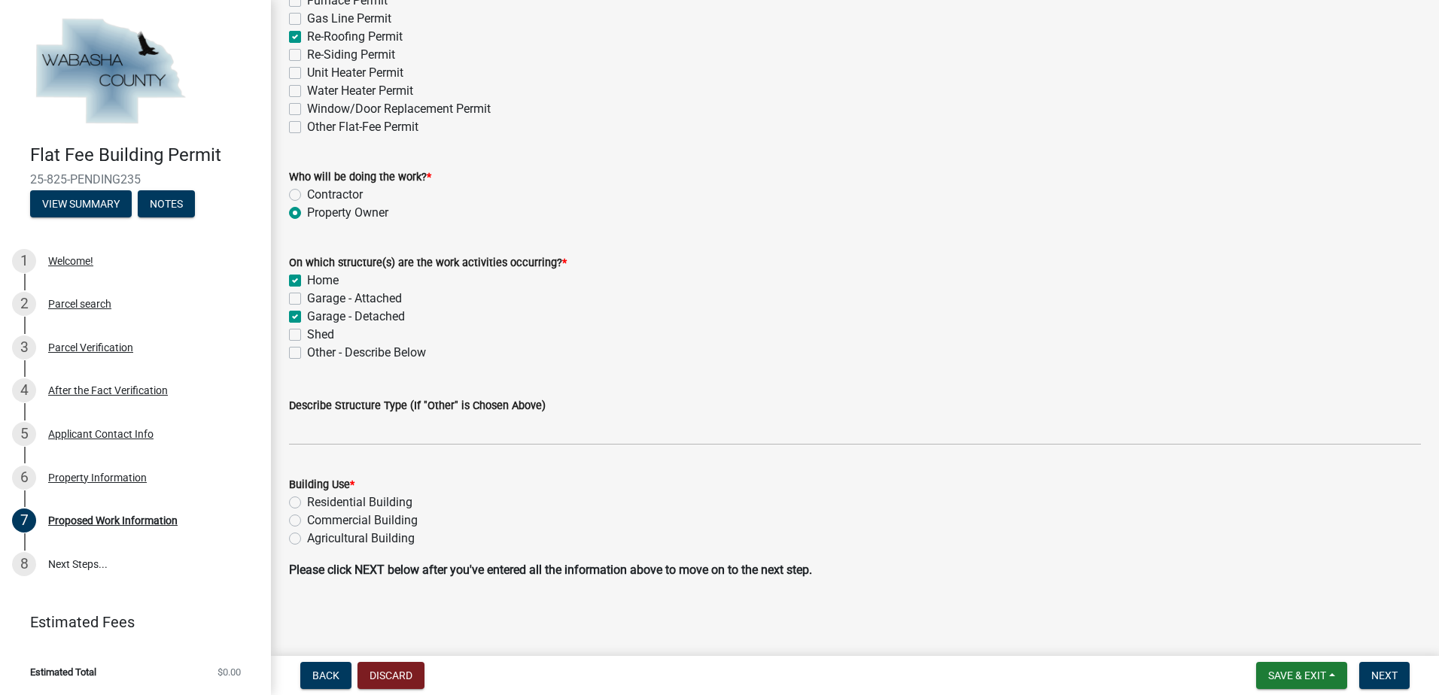
click at [307, 505] on label "Residential Building" at bounding box center [359, 503] width 105 height 18
click at [307, 504] on input "Residential Building" at bounding box center [312, 499] width 10 height 10
radio input "true"
click at [1376, 675] on span "Next" at bounding box center [1384, 676] width 26 height 12
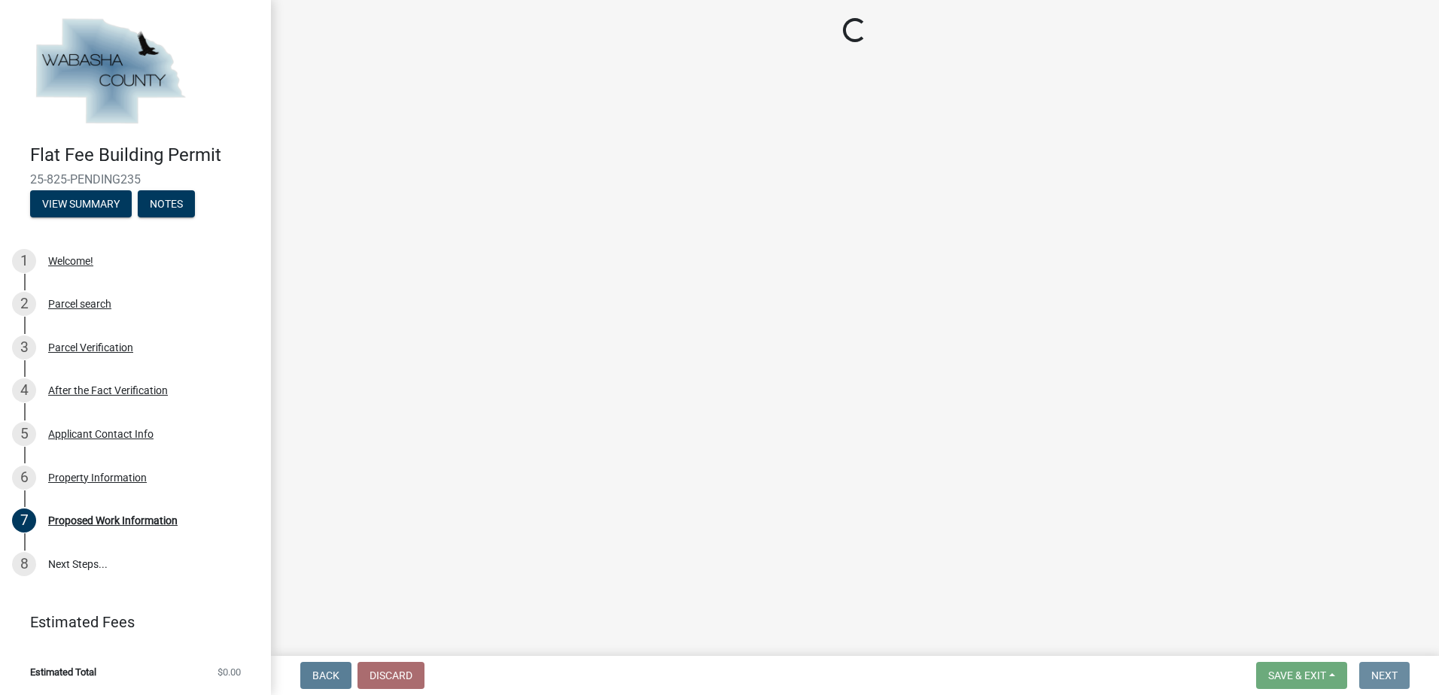
scroll to position [0, 0]
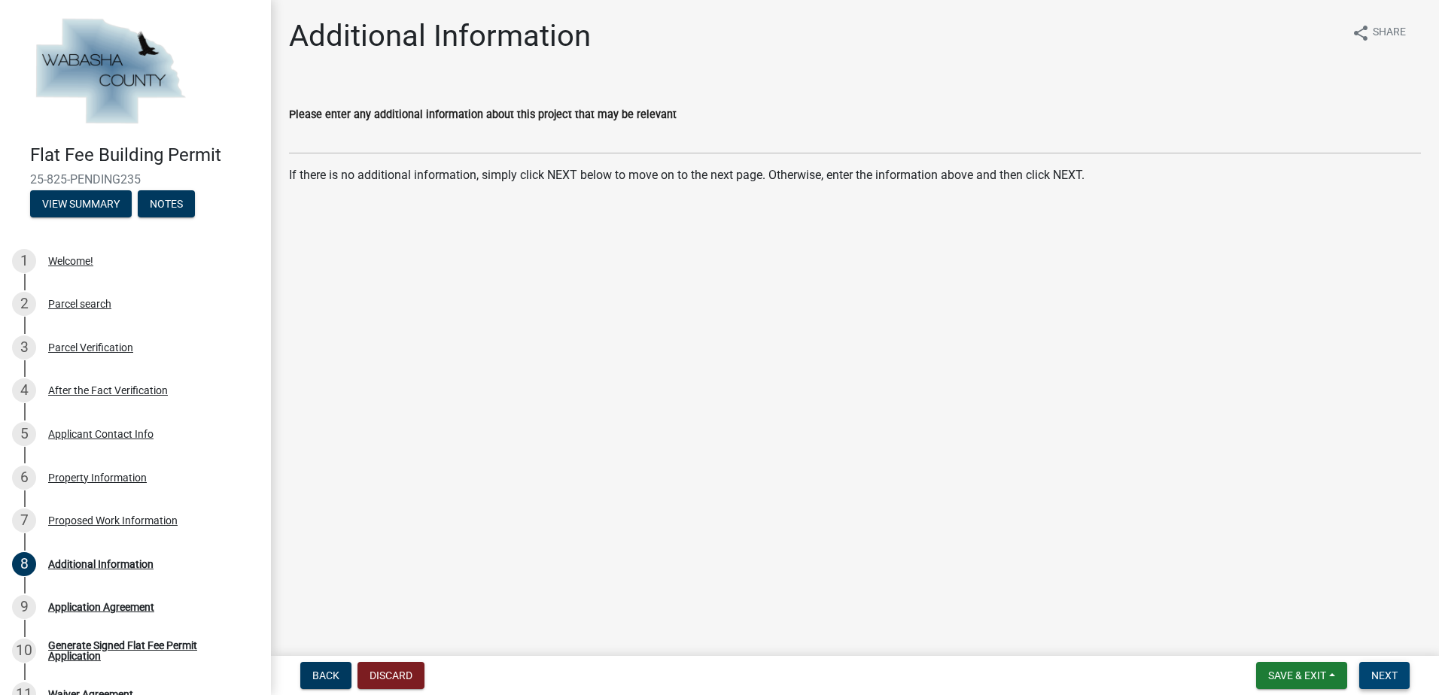
click at [1381, 675] on span "Next" at bounding box center [1384, 676] width 26 height 12
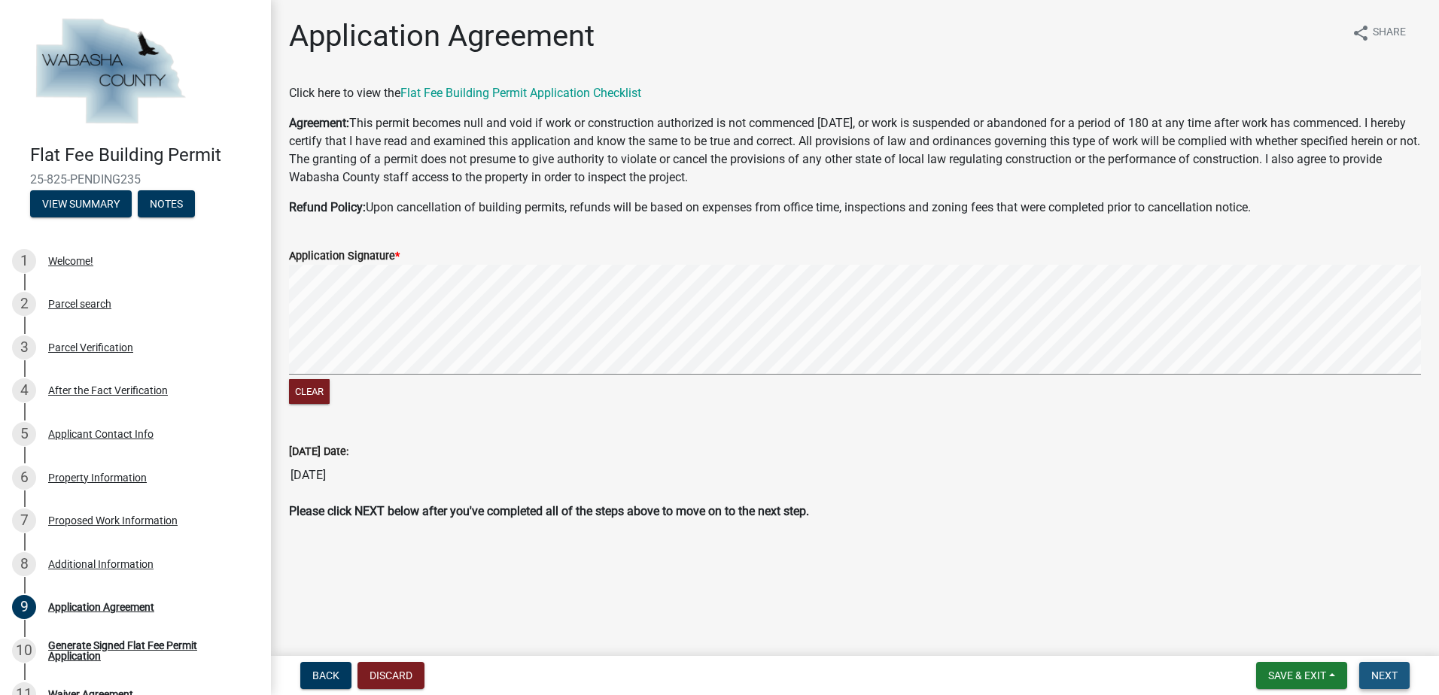
click at [1385, 676] on span "Next" at bounding box center [1384, 676] width 26 height 12
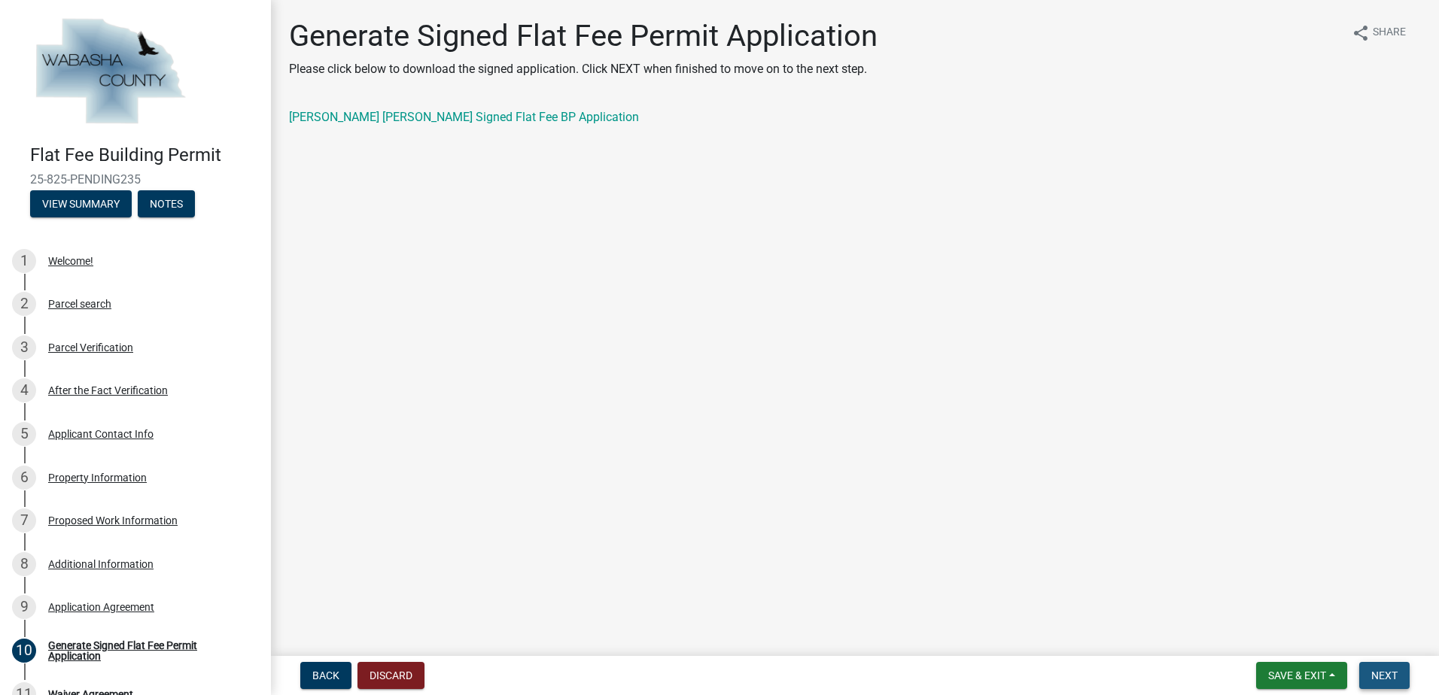
click at [1384, 679] on span "Next" at bounding box center [1384, 676] width 26 height 12
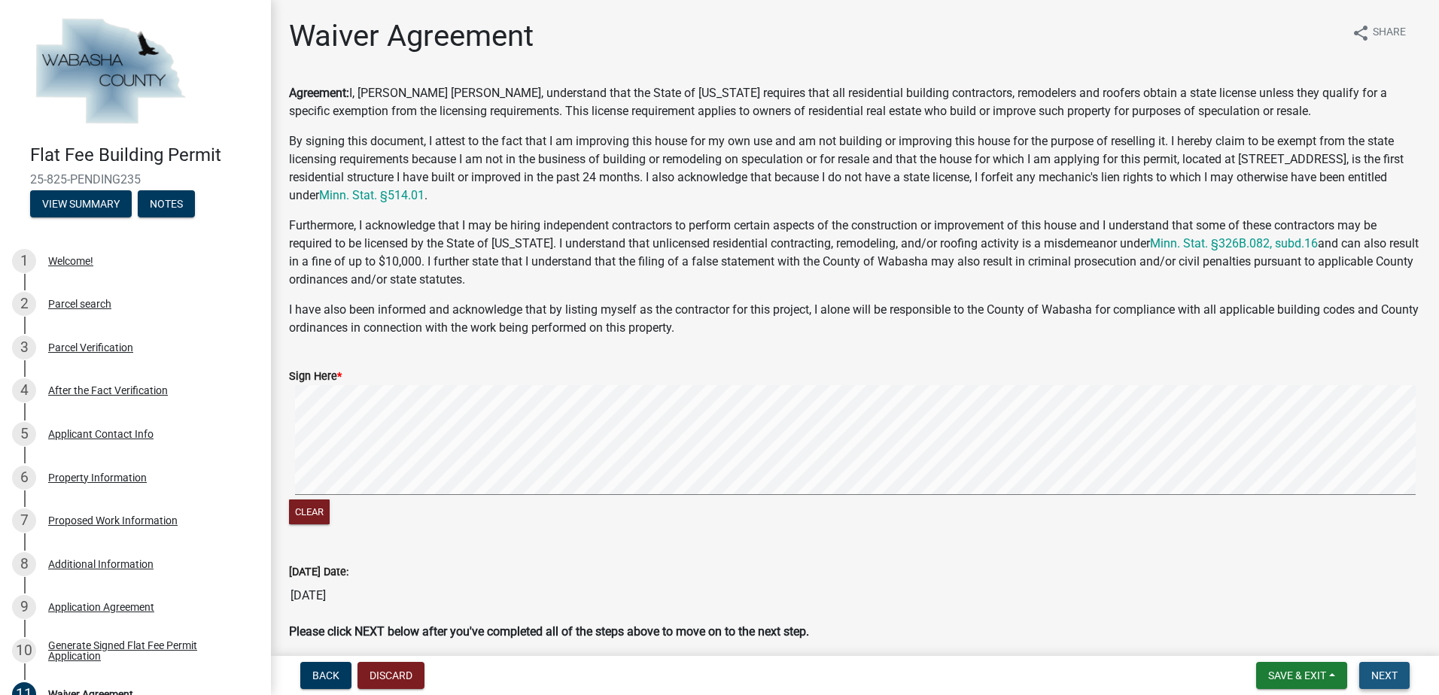
click at [1384, 679] on span "Next" at bounding box center [1384, 676] width 26 height 12
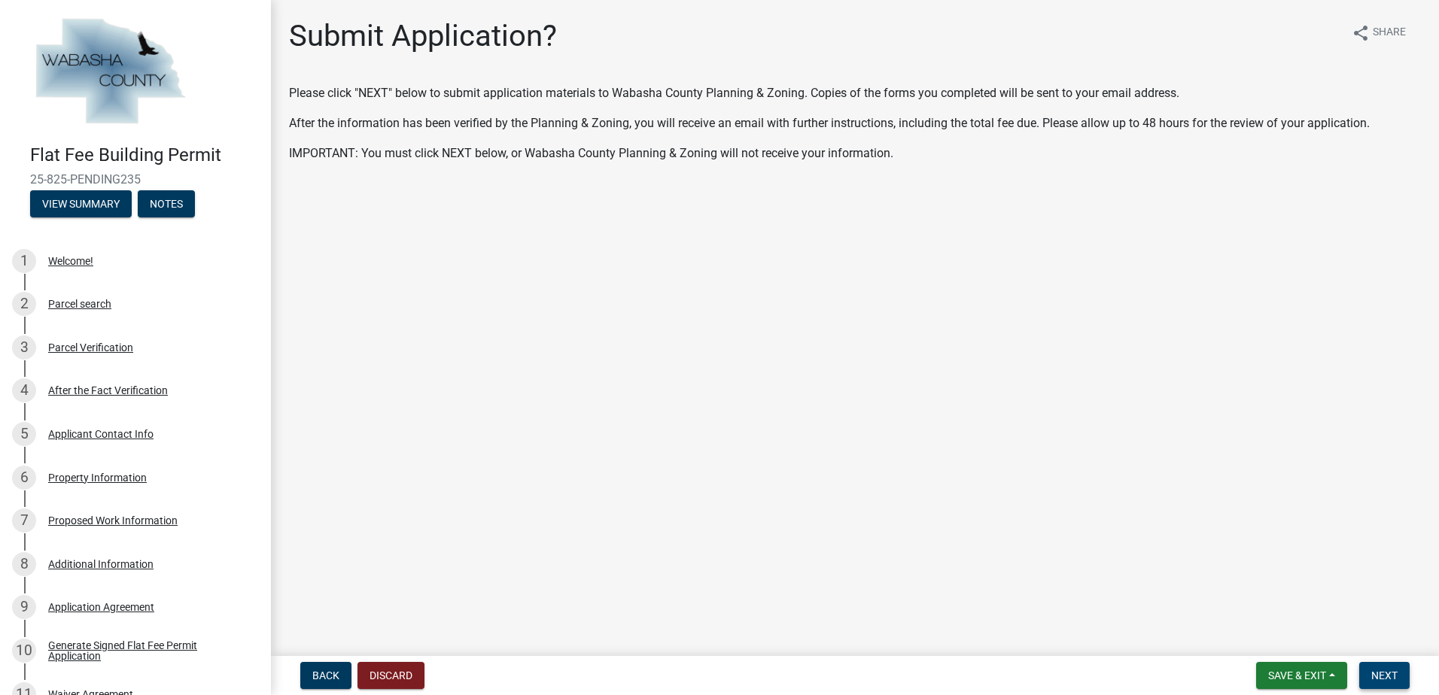
click at [1380, 669] on button "Next" at bounding box center [1384, 675] width 50 height 27
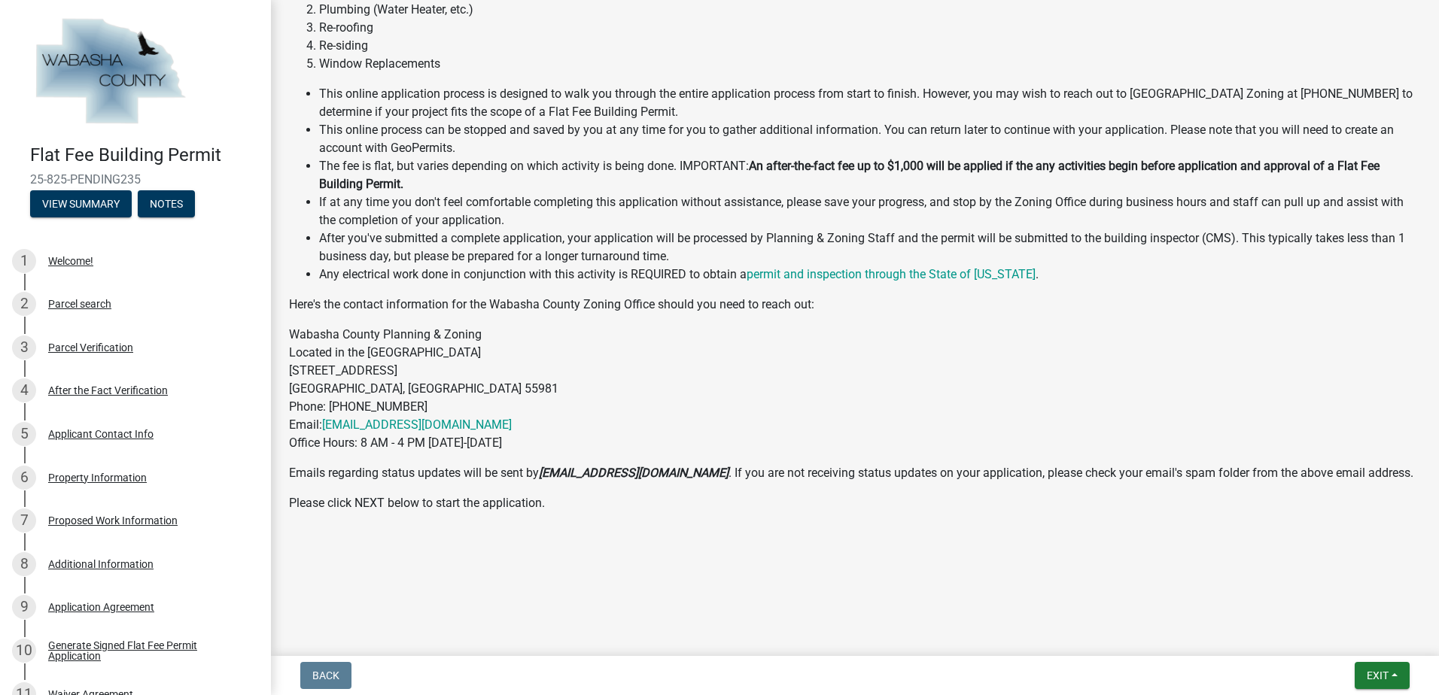
scroll to position [334, 0]
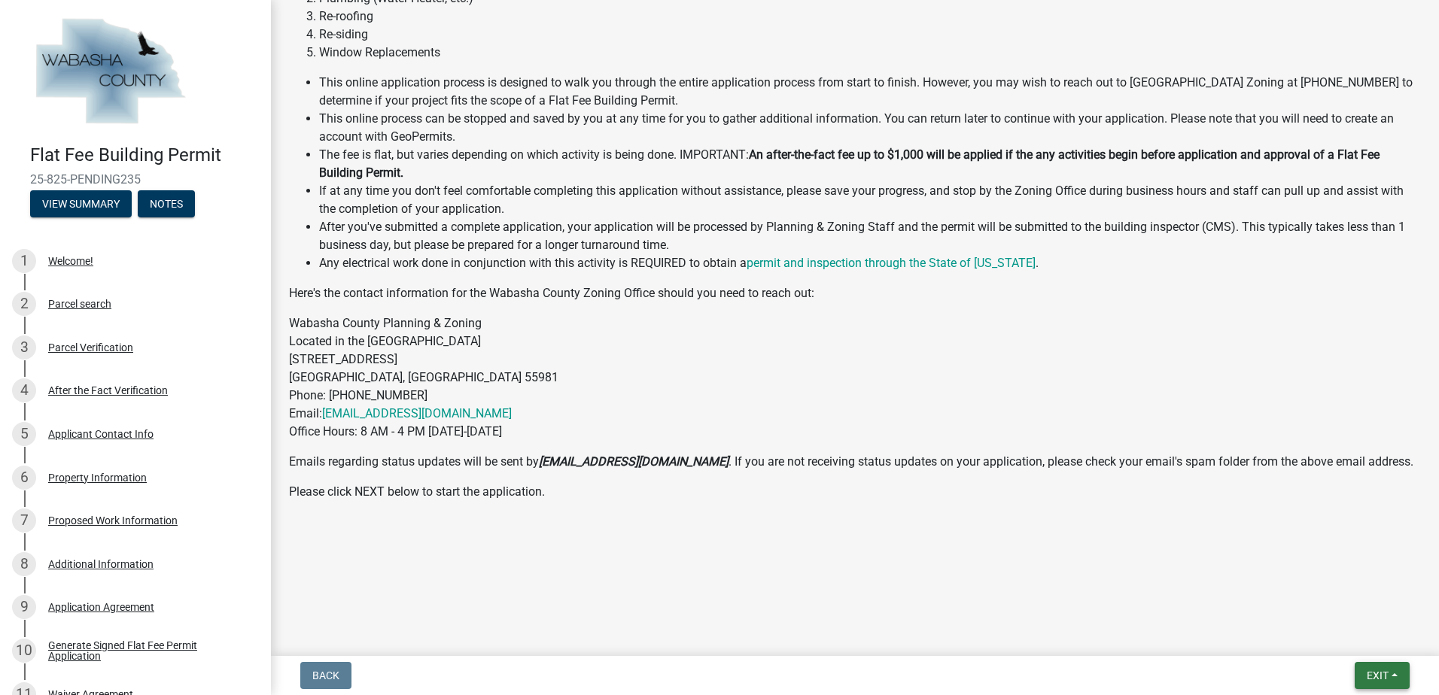
click at [1386, 676] on span "Exit" at bounding box center [1378, 676] width 22 height 12
click at [952, 591] on div at bounding box center [855, 583] width 858 height 18
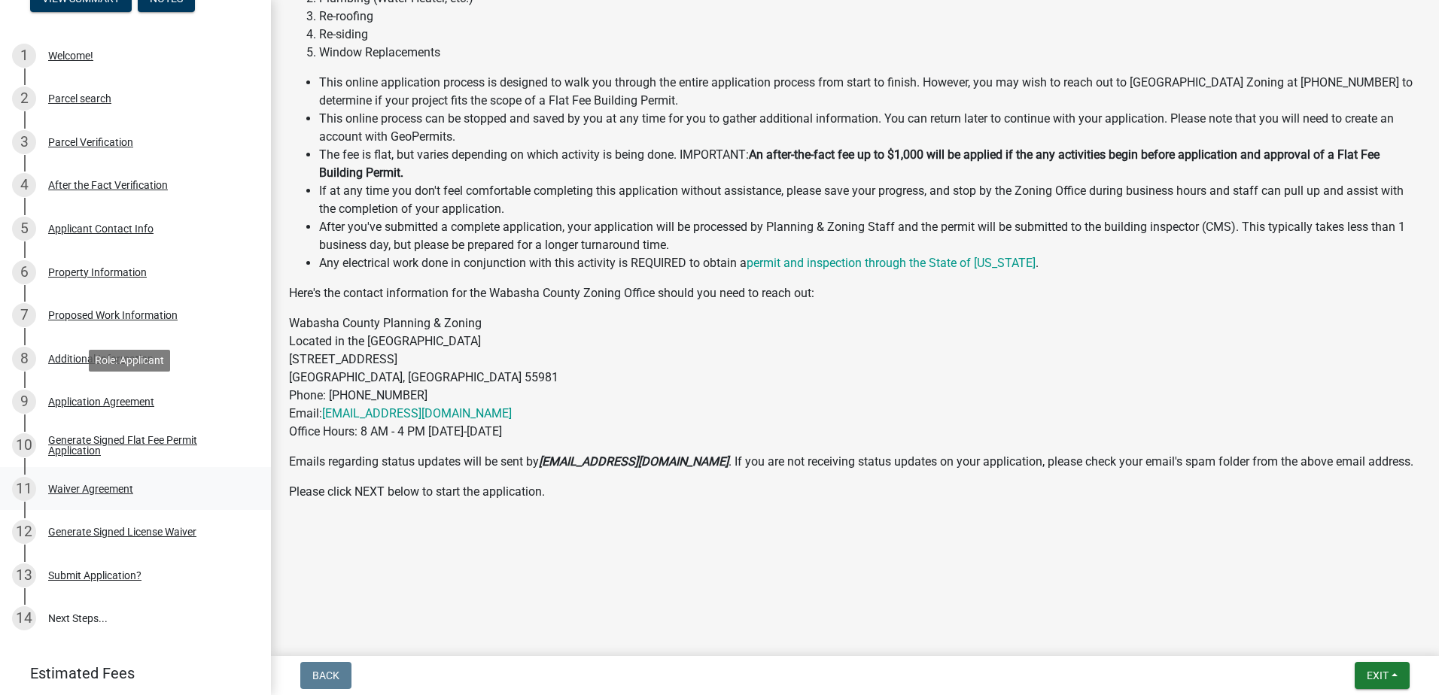
scroll to position [257, 0]
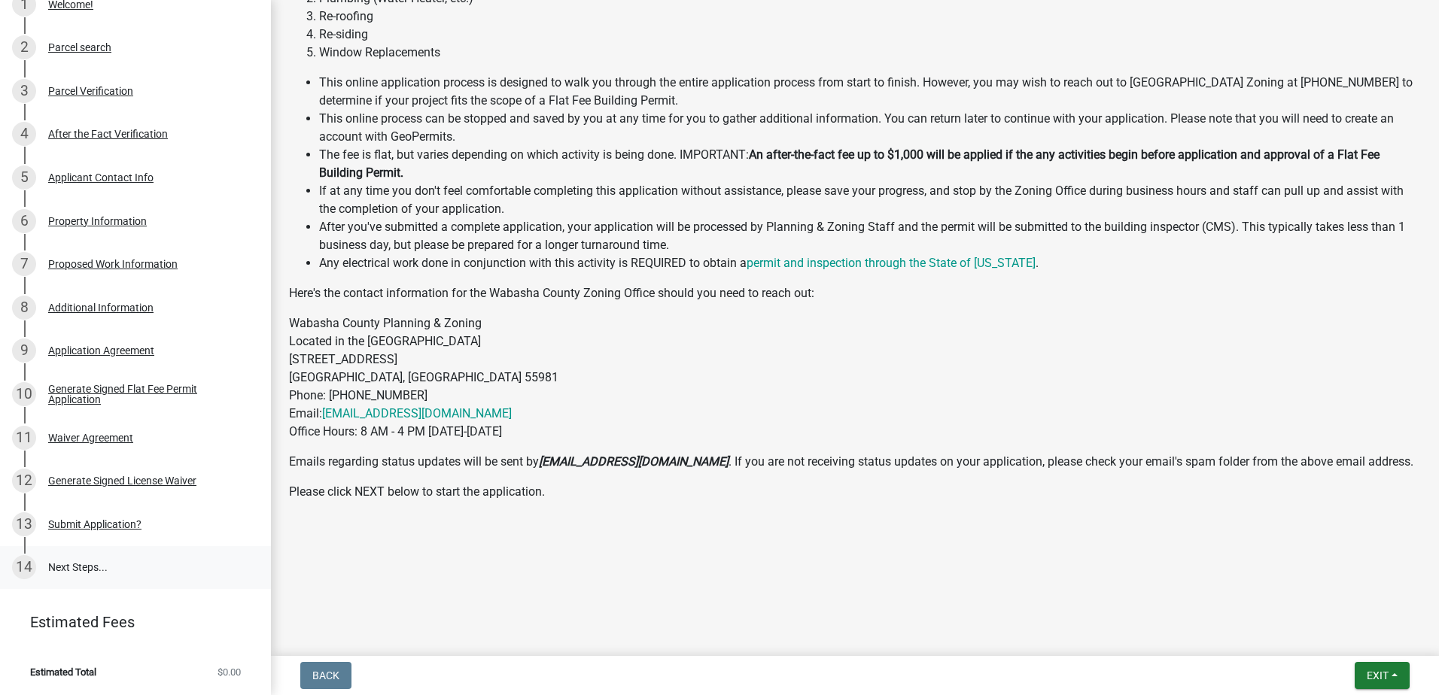
click at [78, 565] on link "14 Next Steps..." at bounding box center [135, 568] width 271 height 44
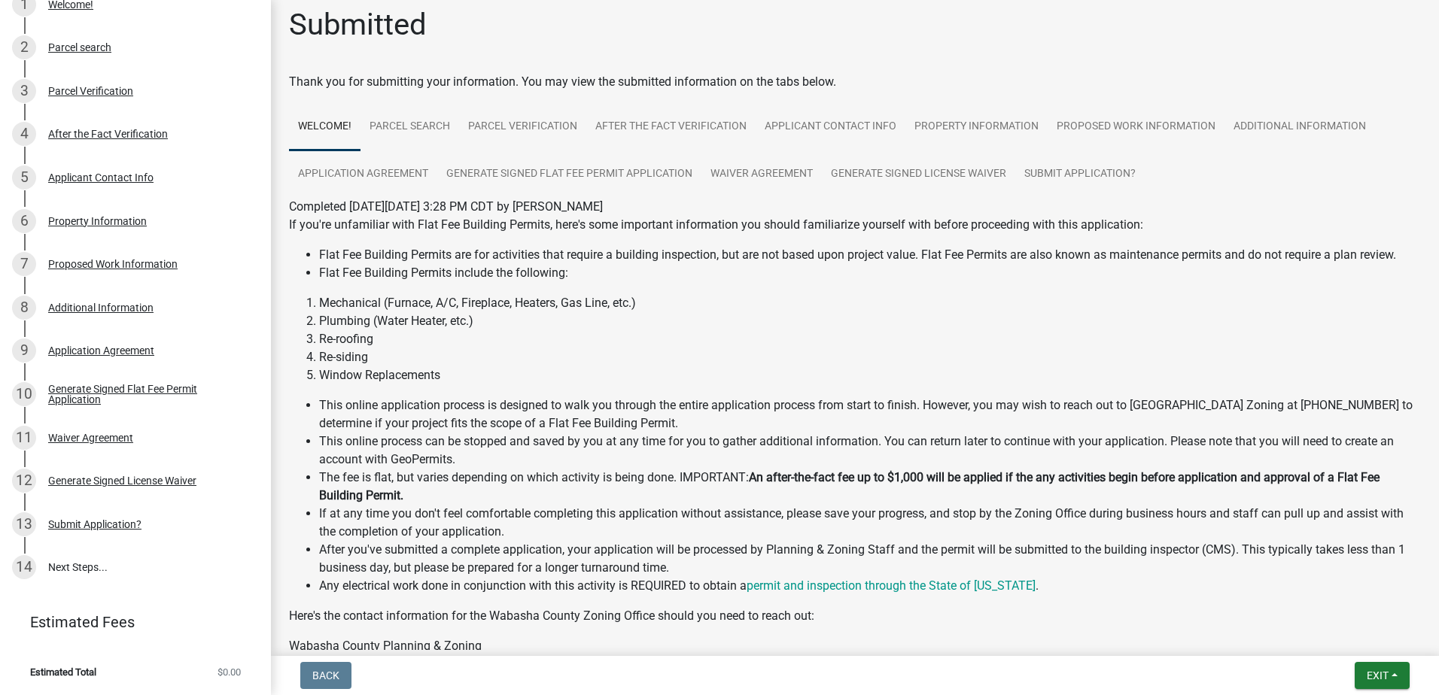
scroll to position [0, 0]
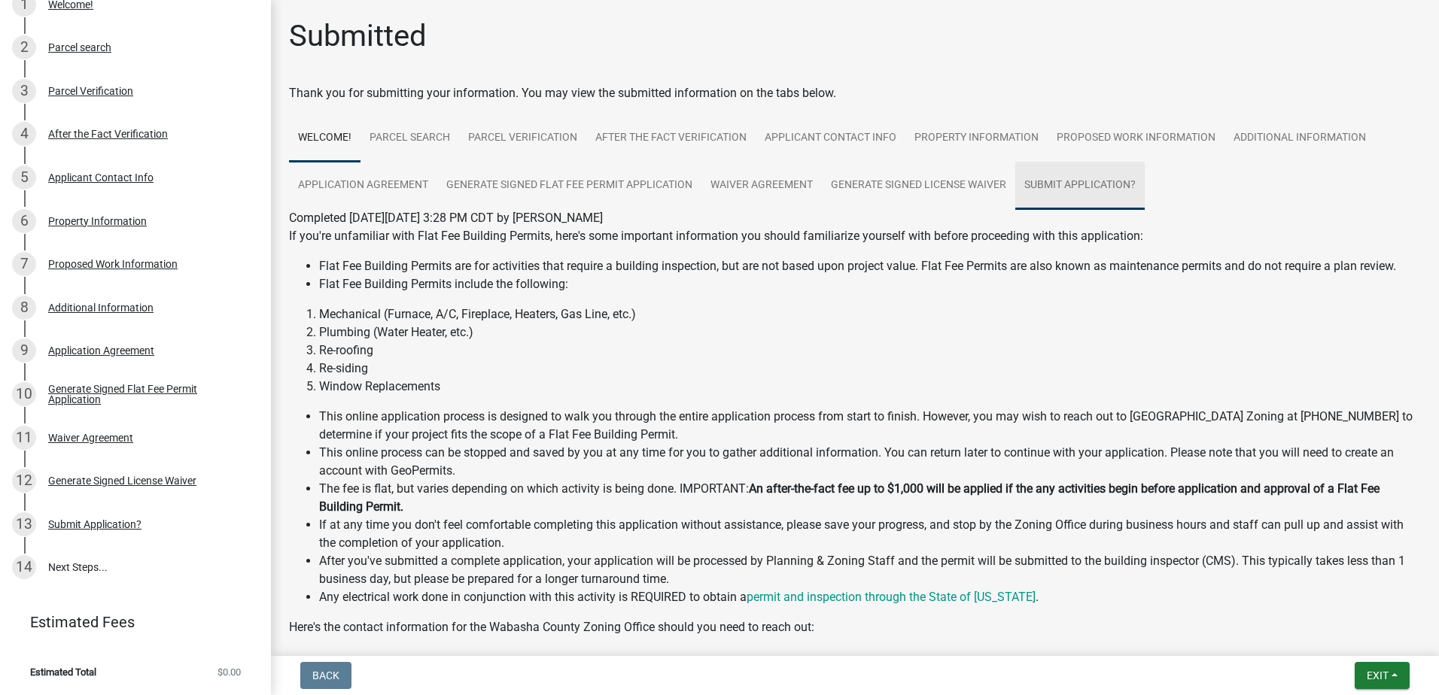
click at [1109, 190] on link "Submit Application?" at bounding box center [1079, 186] width 129 height 48
